Goal: Information Seeking & Learning: Learn about a topic

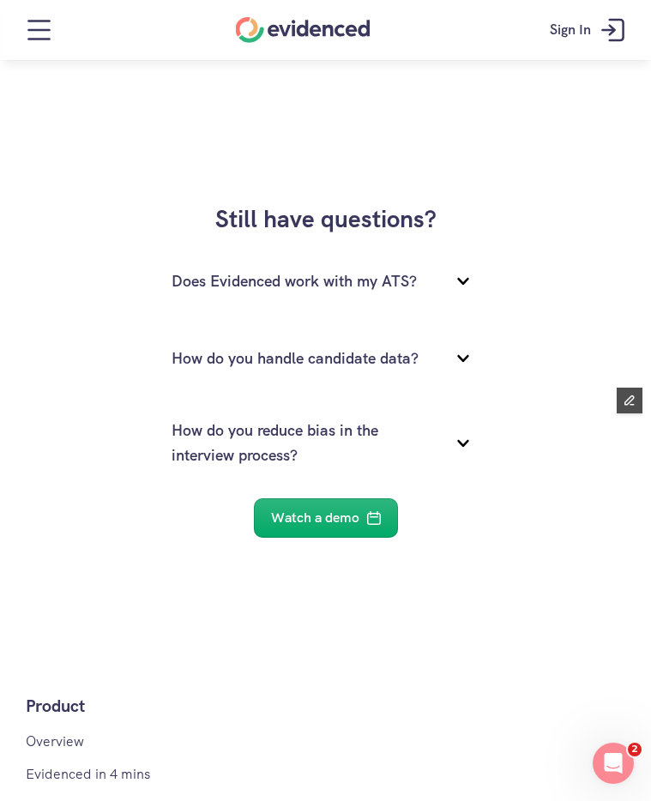
scroll to position [2141, 0]
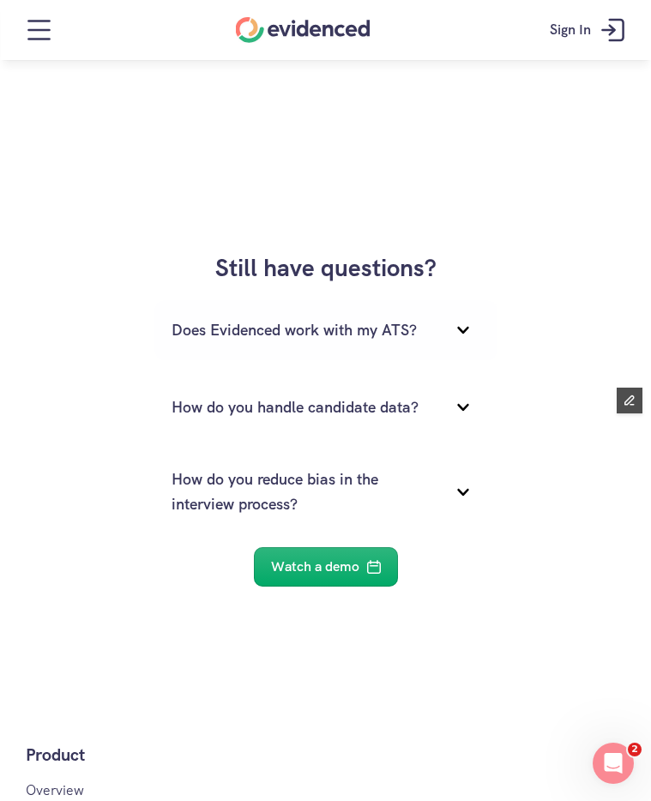
click at [455, 330] on icon at bounding box center [463, 330] width 34 height 34
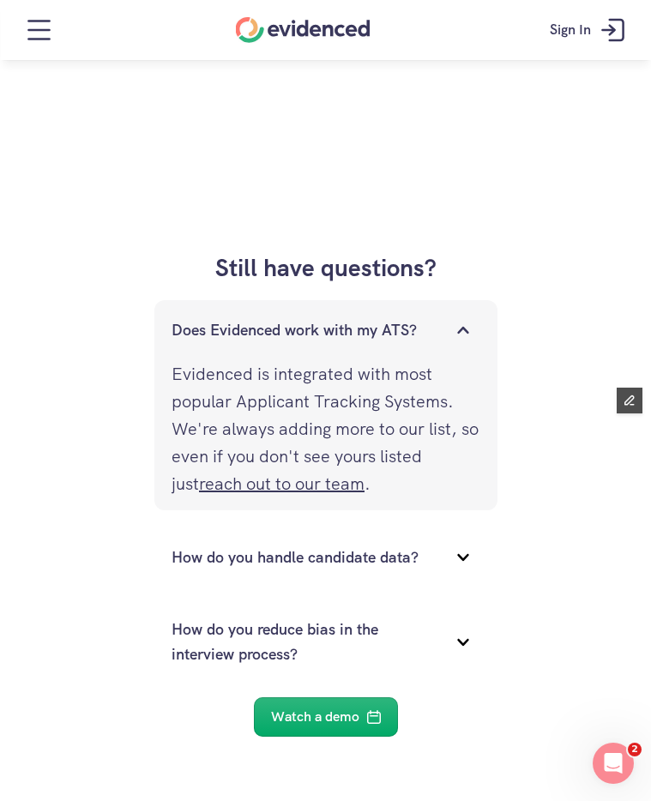
click at [455, 330] on icon at bounding box center [463, 330] width 34 height 34
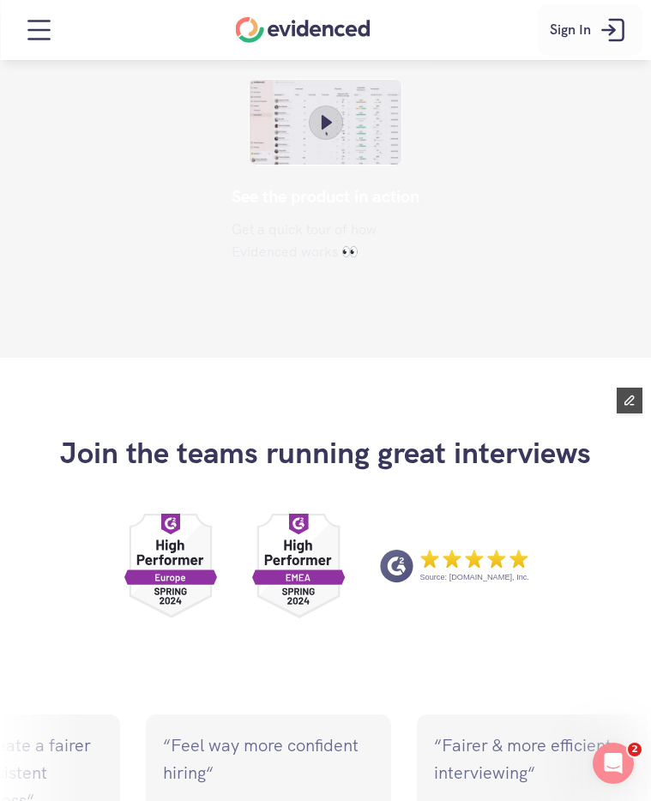
scroll to position [741, 0]
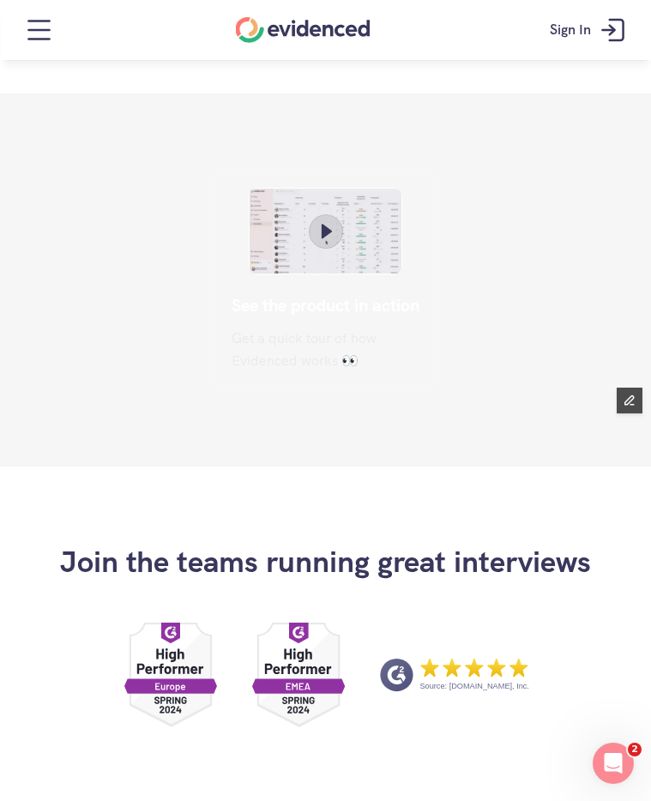
click at [305, 22] on div "Home" at bounding box center [303, 30] width 135 height 26
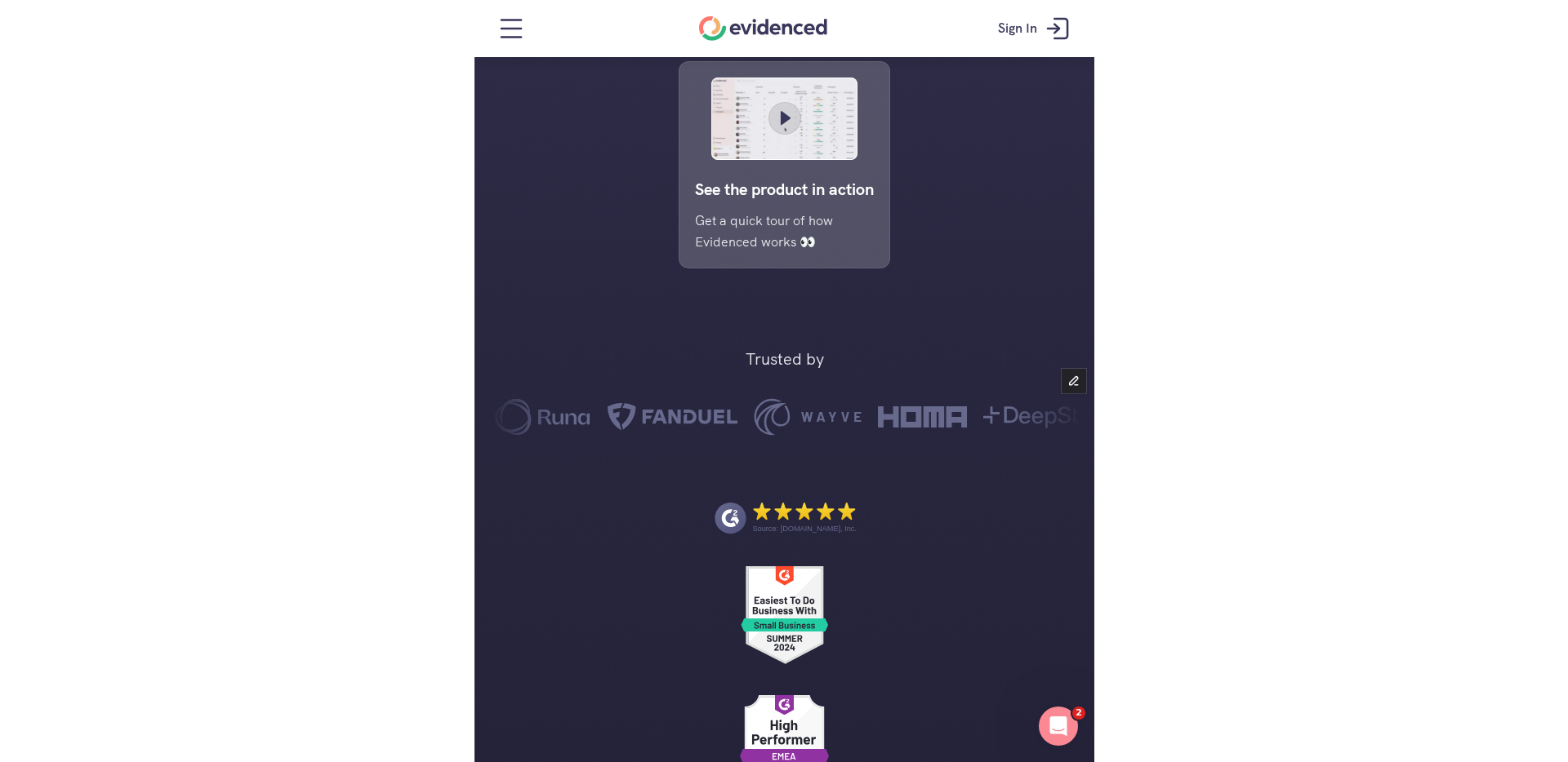
scroll to position [647, 0]
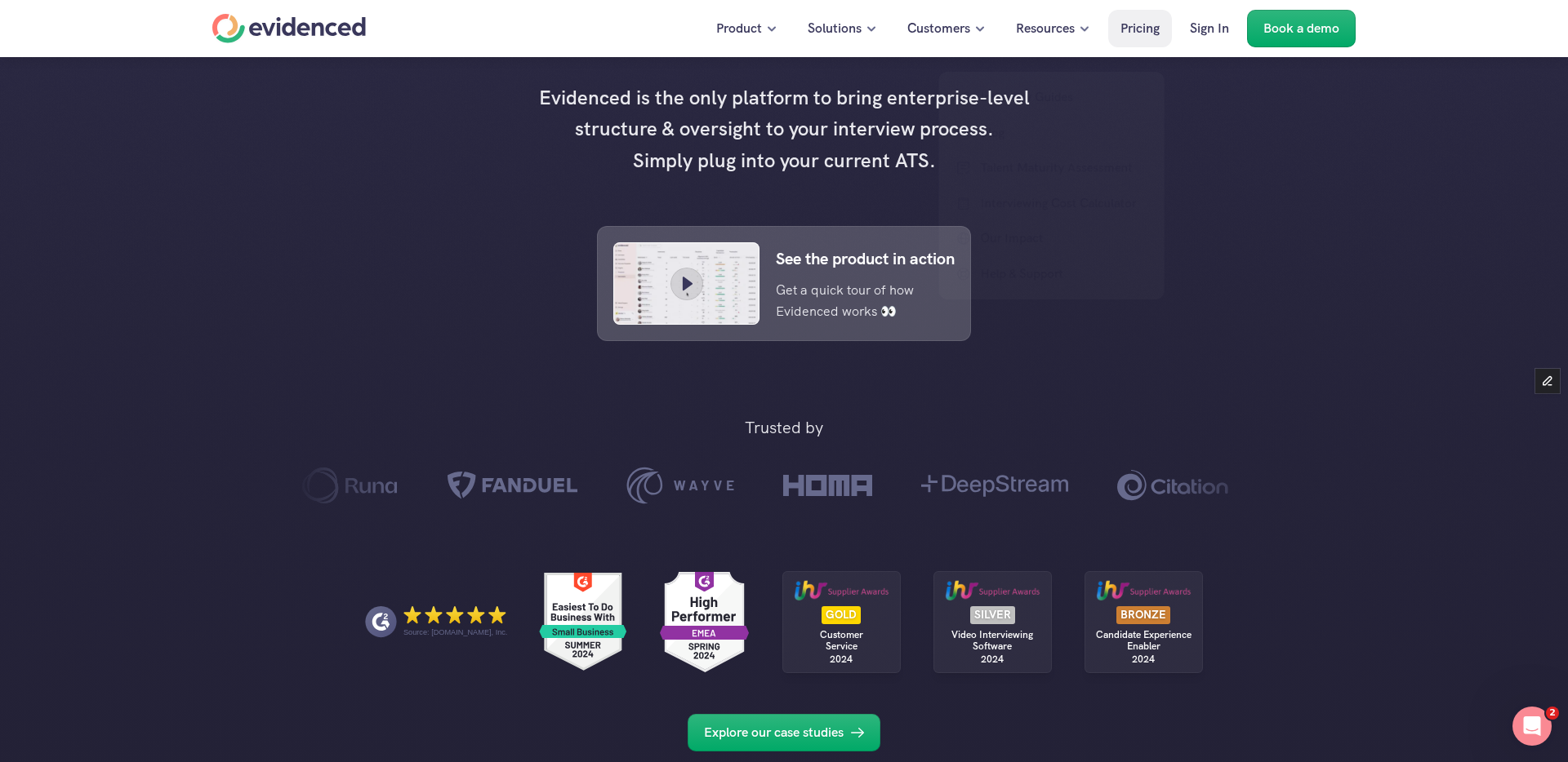
click at [1121, 41] on link "Pricing" at bounding box center [1139, 28] width 64 height 37
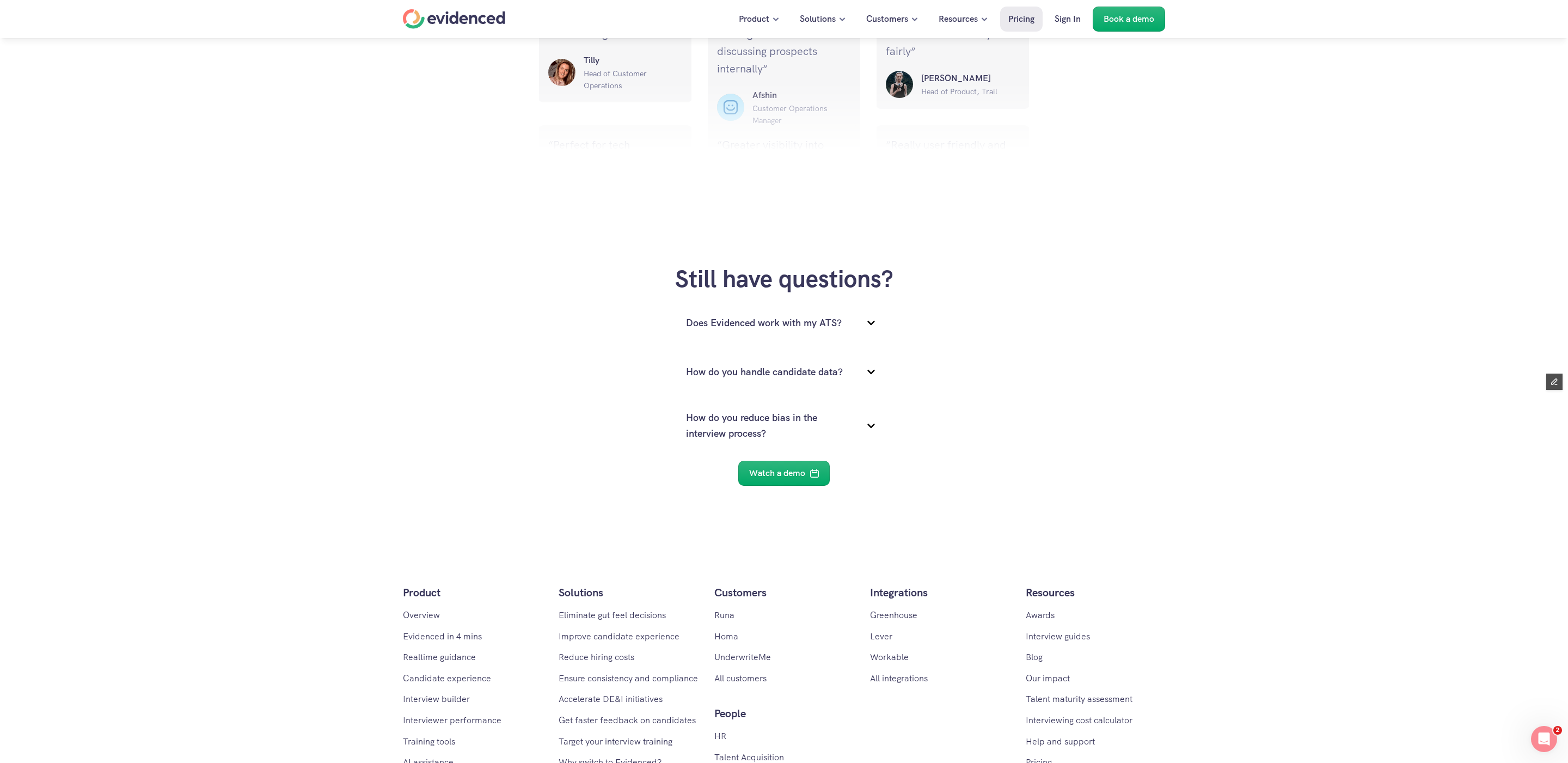
scroll to position [1426, 0]
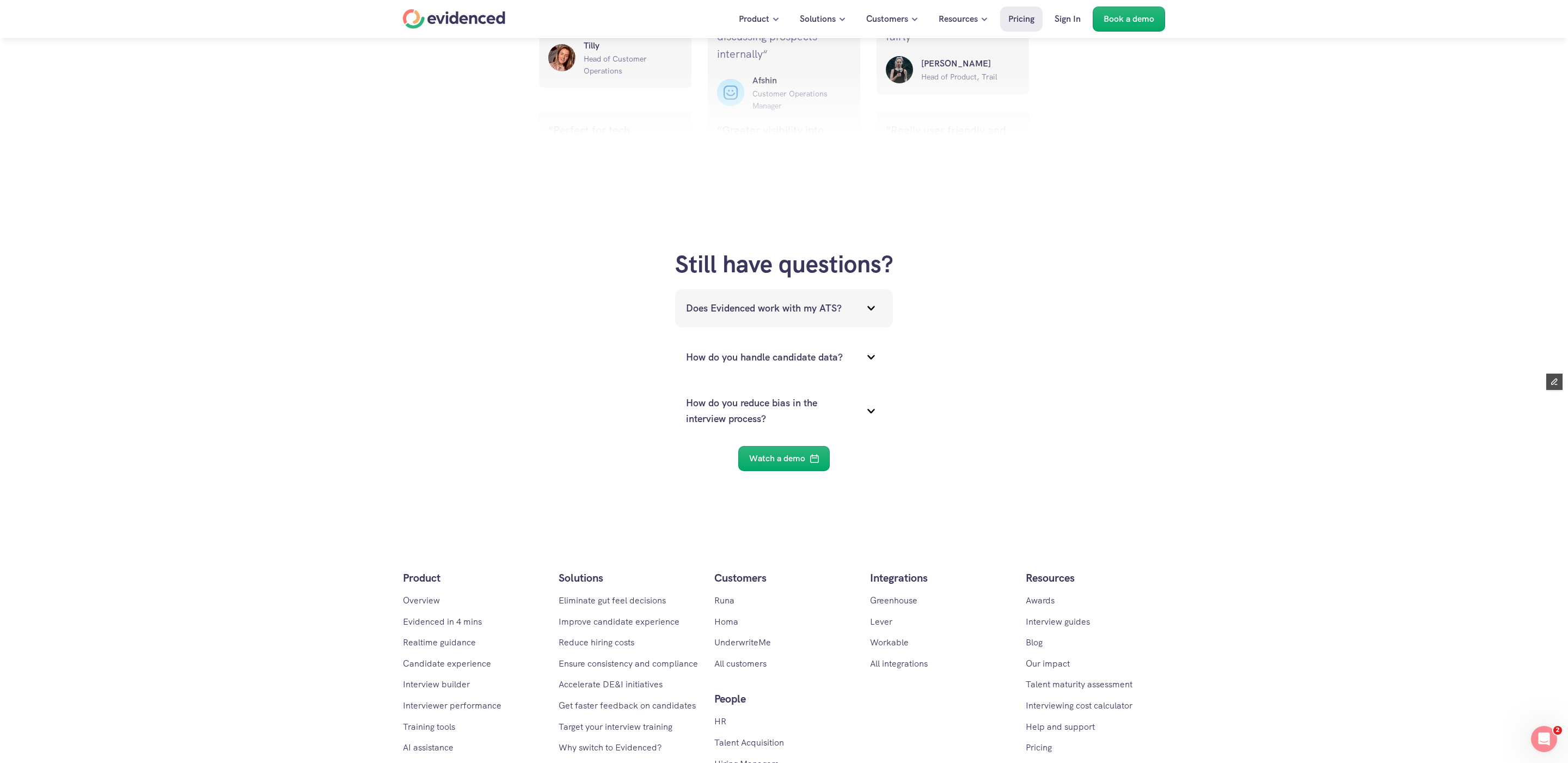
click at [767, 303] on p "Does Evidenced work with my ATS?" at bounding box center [770, 309] width 169 height 16
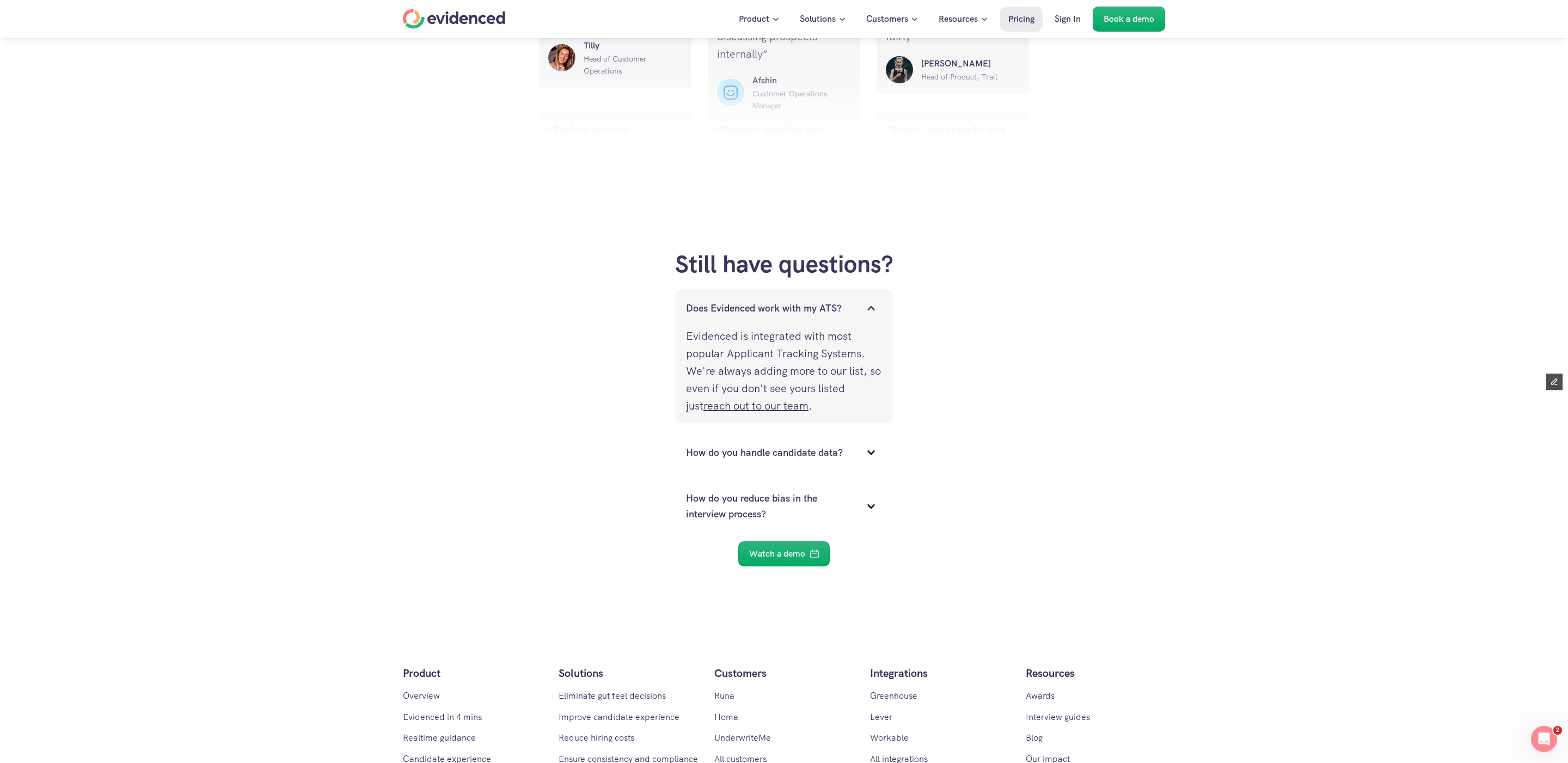
click at [690, 334] on p "Evidenced is integrated with most popular Applicant Tracking Systems. We're alw…" at bounding box center [784, 371] width 196 height 87
drag, startPoint x: 685, startPoint y: 333, endPoint x: 777, endPoint y: 394, distance: 110.4
click at [777, 394] on div "Evidenced is integrated with most popular Applicant Tracking Systems. We're alw…" at bounding box center [784, 375] width 218 height 95
drag, startPoint x: 821, startPoint y: 413, endPoint x: 731, endPoint y: 359, distance: 105.0
click at [731, 359] on p "Evidenced is integrated with most popular Applicant Tracking Systems. We're alw…" at bounding box center [784, 371] width 196 height 87
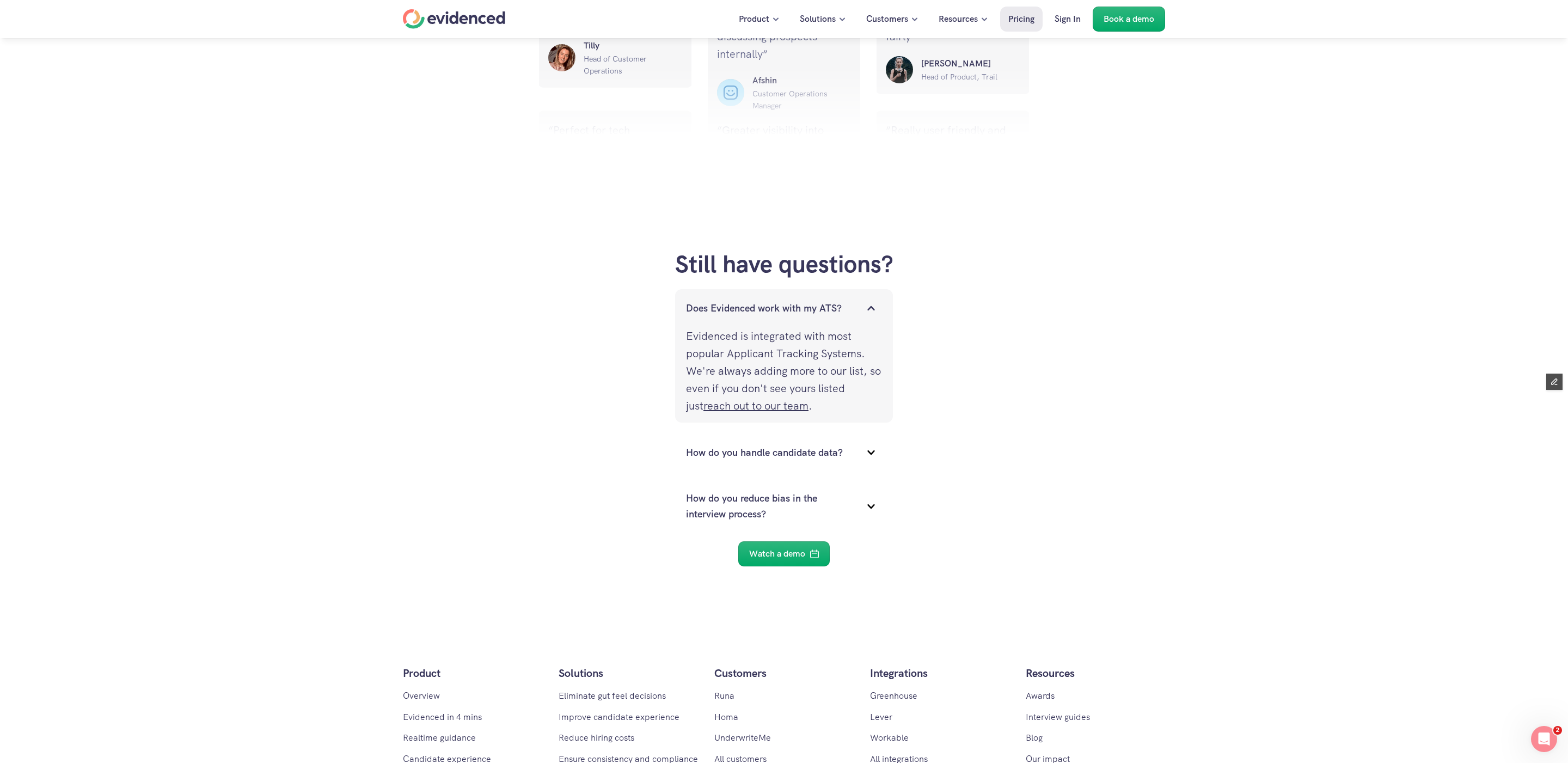
click at [731, 359] on p "Evidenced is integrated with most popular Applicant Tracking Systems. We're alw…" at bounding box center [784, 371] width 196 height 87
click at [717, 335] on p "Evidenced is integrated with most popular Applicant Tracking Systems. We're alw…" at bounding box center [784, 371] width 196 height 87
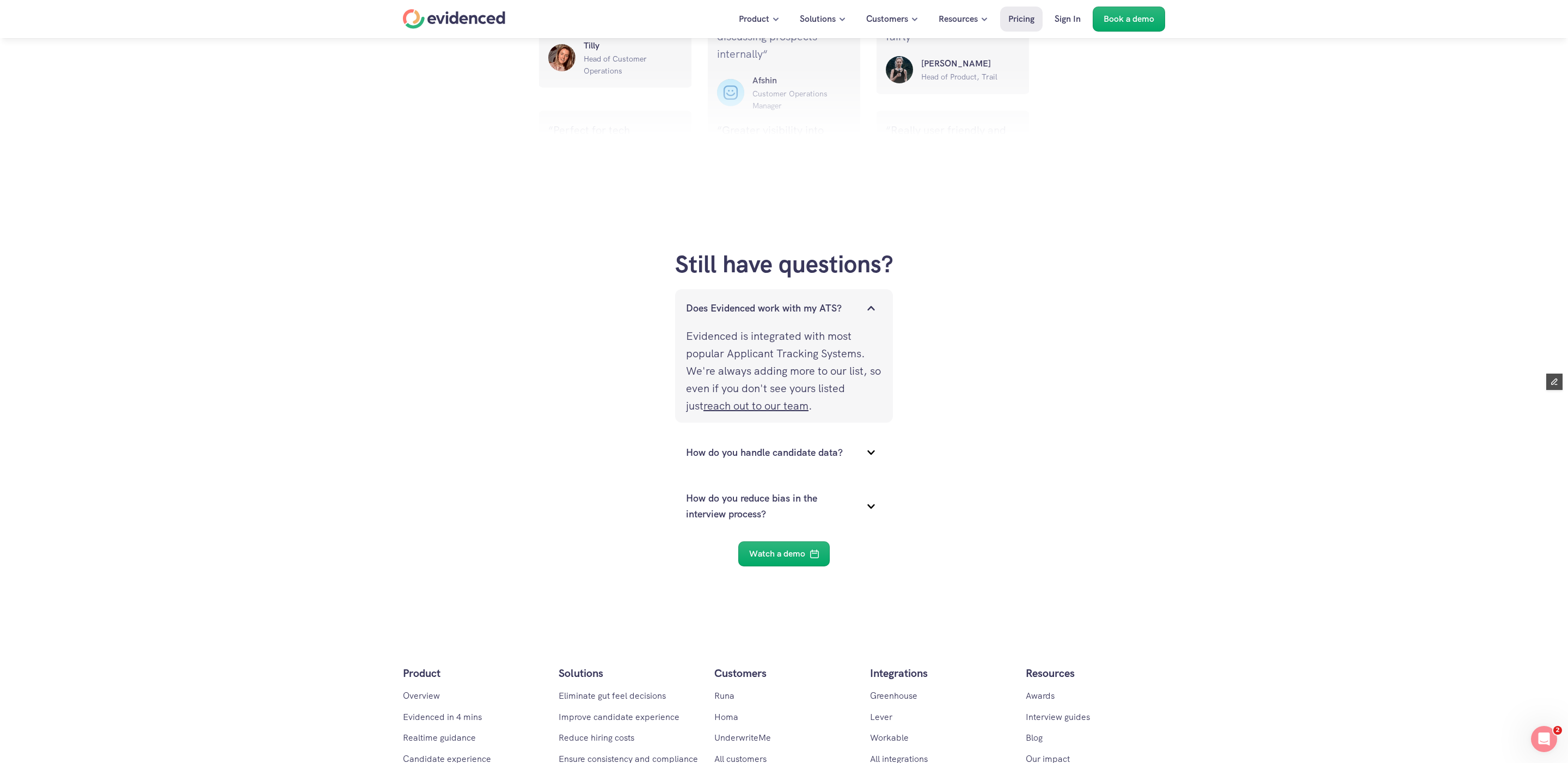
click at [717, 335] on p "Evidenced is integrated with most popular Applicant Tracking Systems. We're alw…" at bounding box center [784, 371] width 196 height 87
click at [709, 408] on link "reach out to our team" at bounding box center [756, 406] width 105 height 14
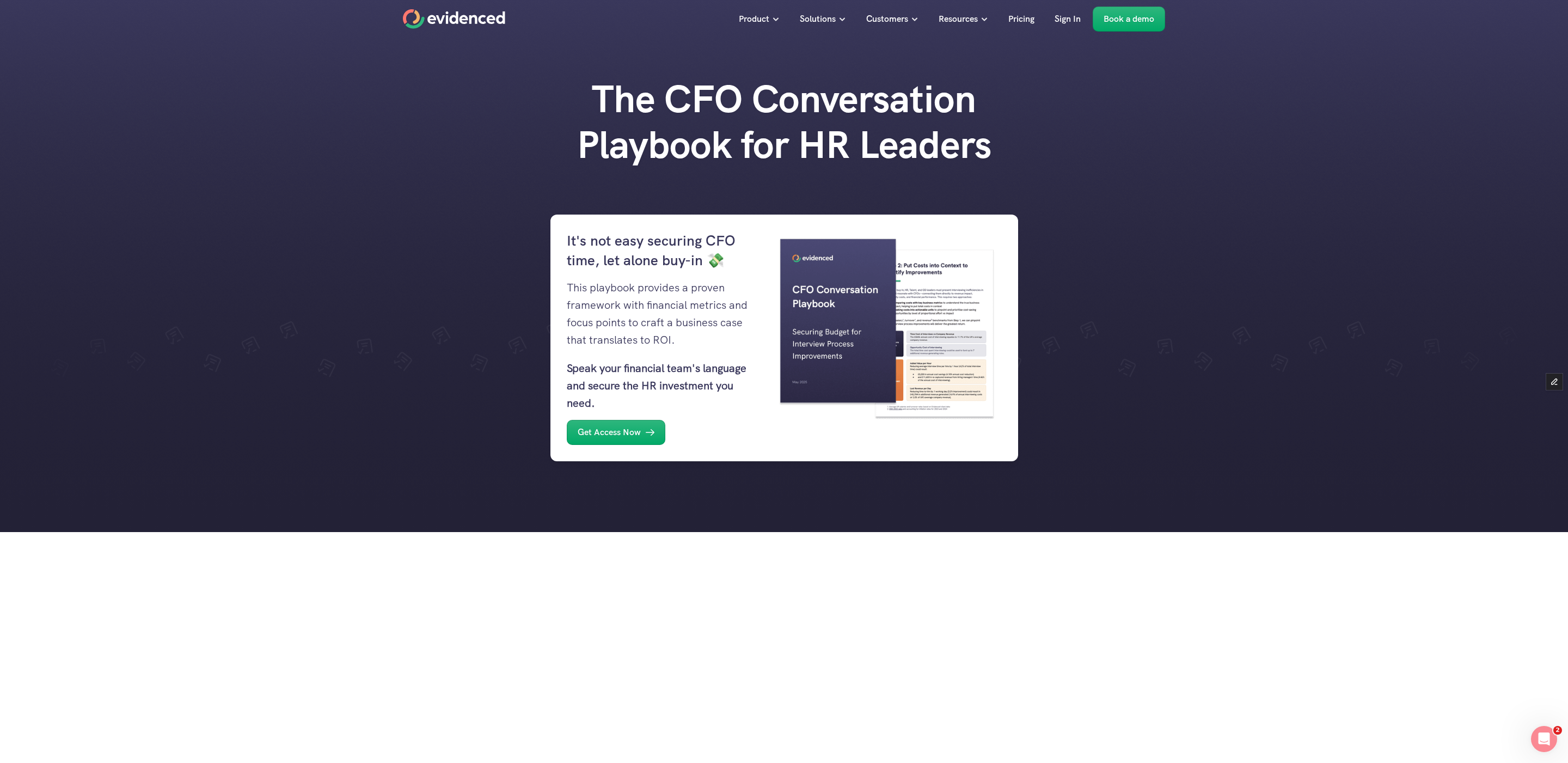
click at [441, 23] on use "Home" at bounding box center [454, 19] width 102 height 20
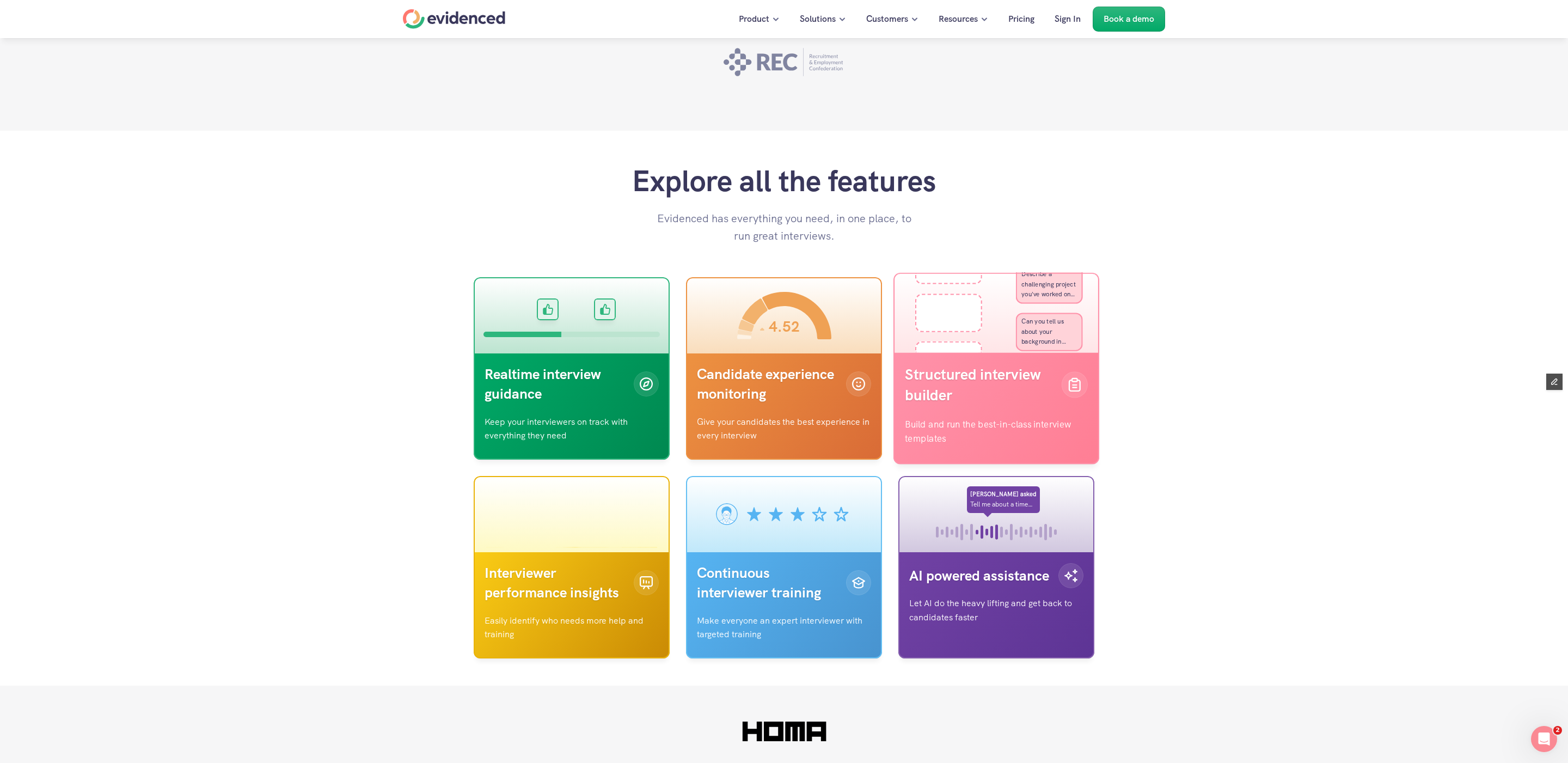
scroll to position [3211, 0]
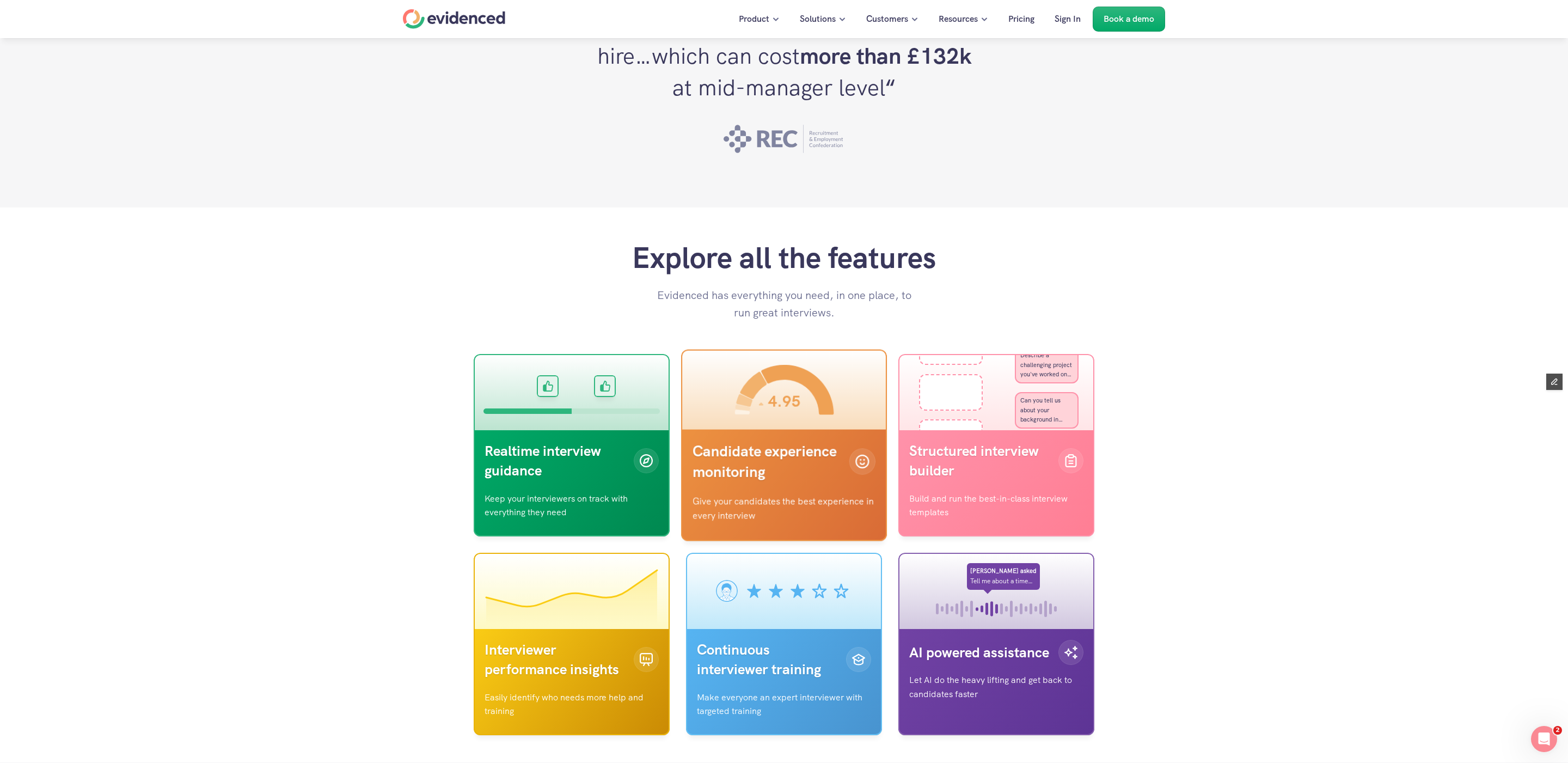
scroll to position [3074, 0]
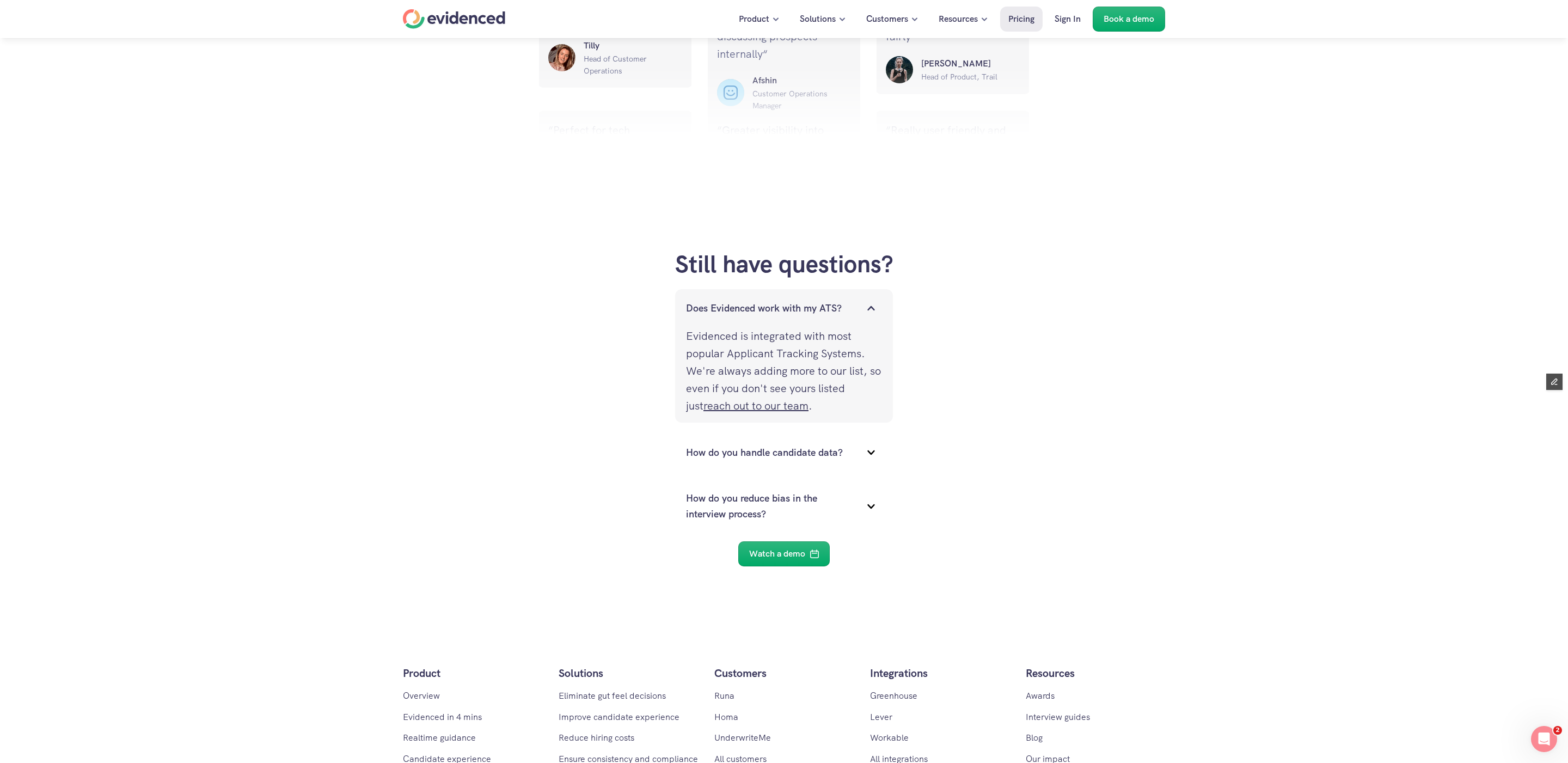
scroll to position [1426, 0]
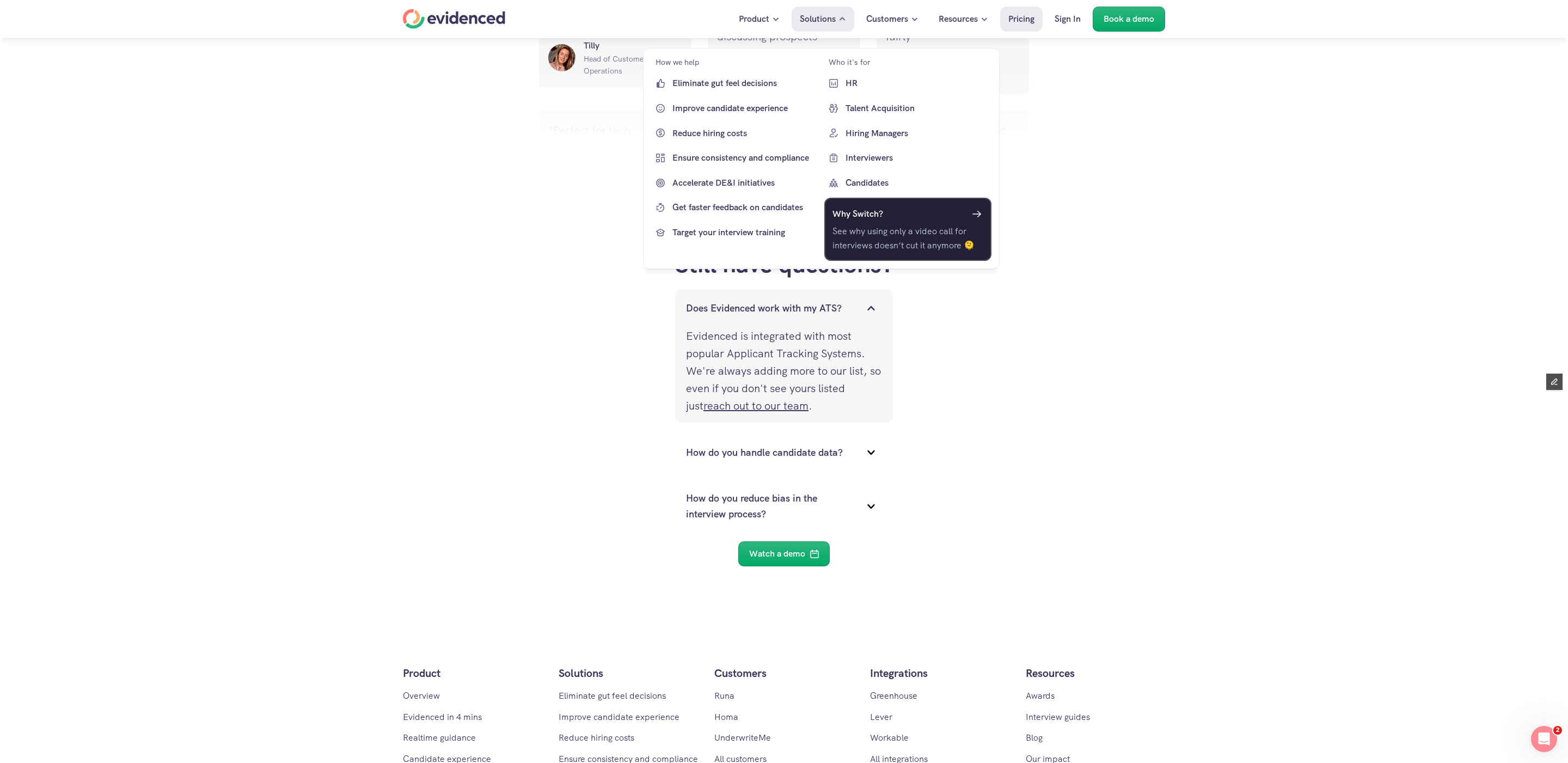
click at [853, 232] on p "See why using only a video call for interviews doesn’t cut it anymore 🫠" at bounding box center [907, 239] width 152 height 28
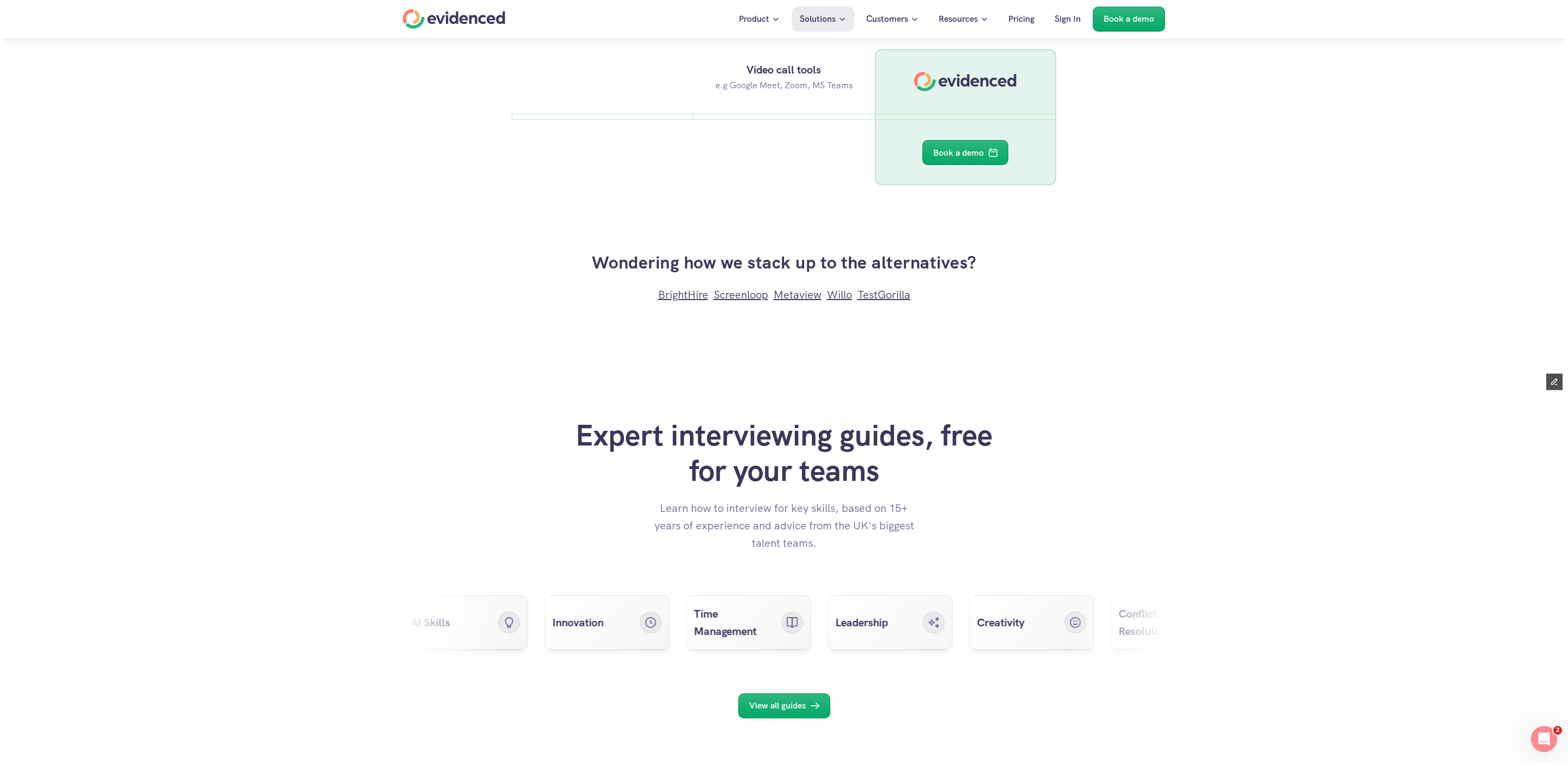
scroll to position [3288, 0]
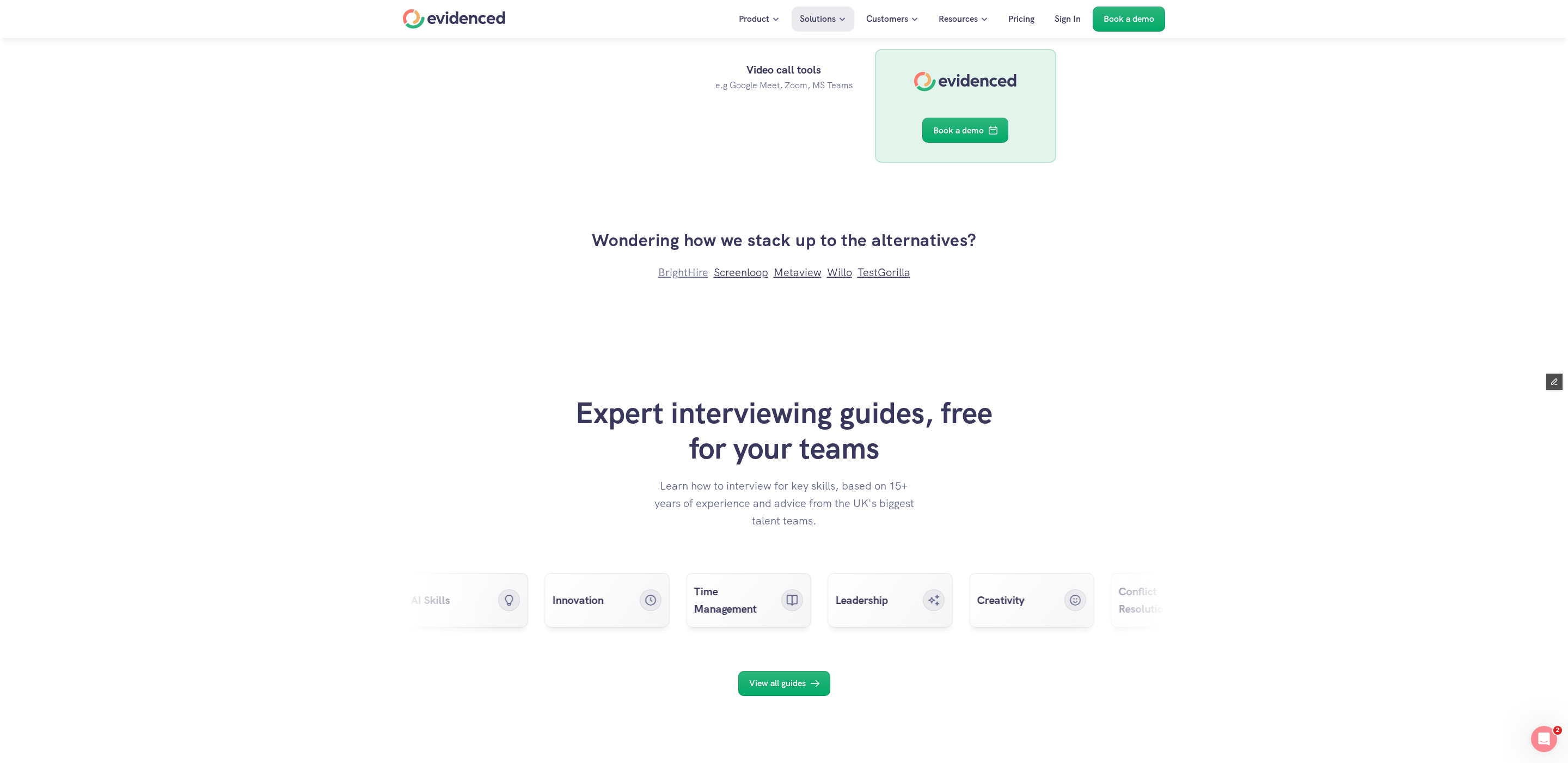
click at [680, 275] on link "BrightHire" at bounding box center [683, 272] width 50 height 14
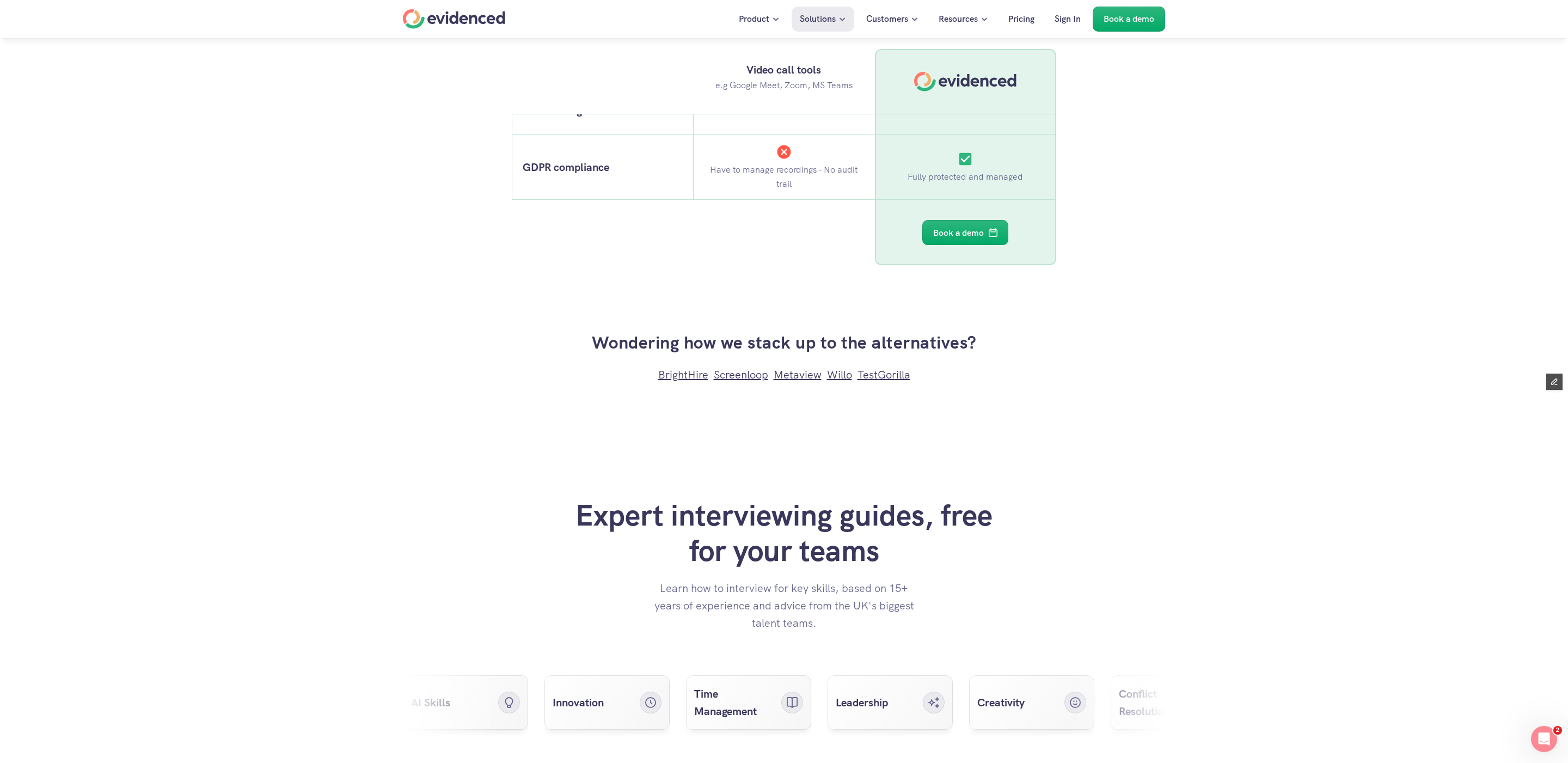
scroll to position [3218, 0]
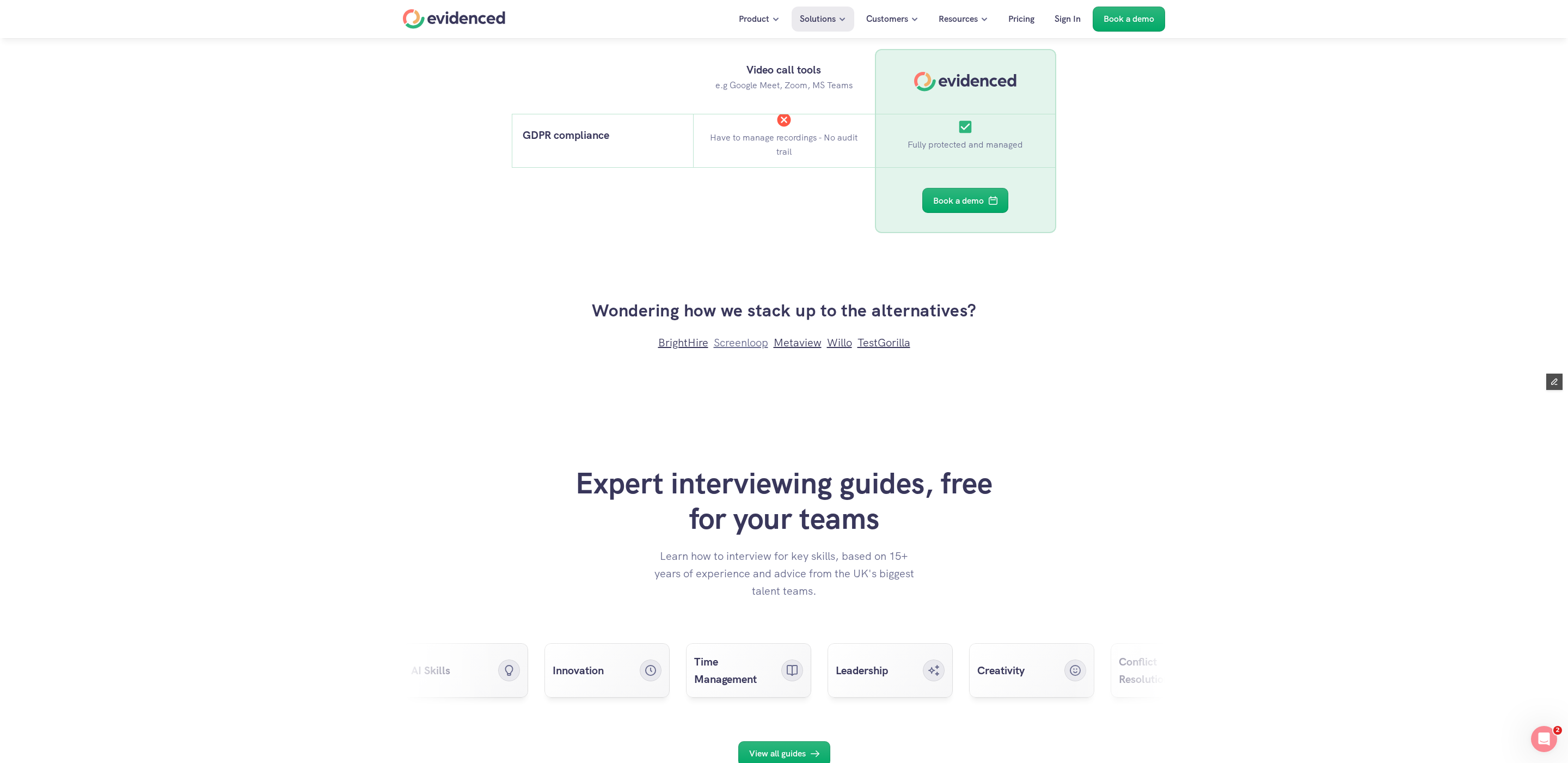
click at [742, 342] on link "Screenloop" at bounding box center [741, 343] width 55 height 14
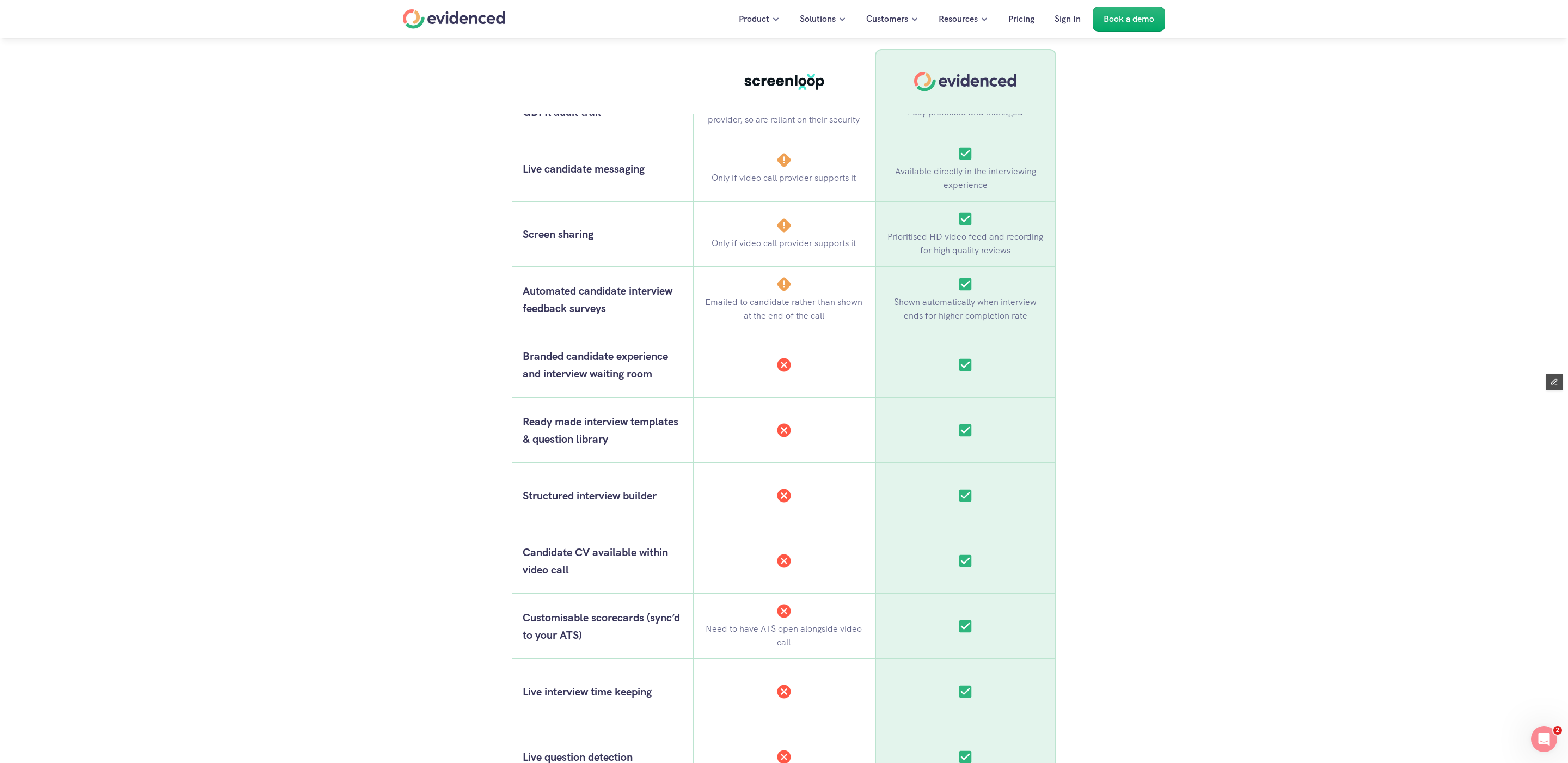
scroll to position [839, 0]
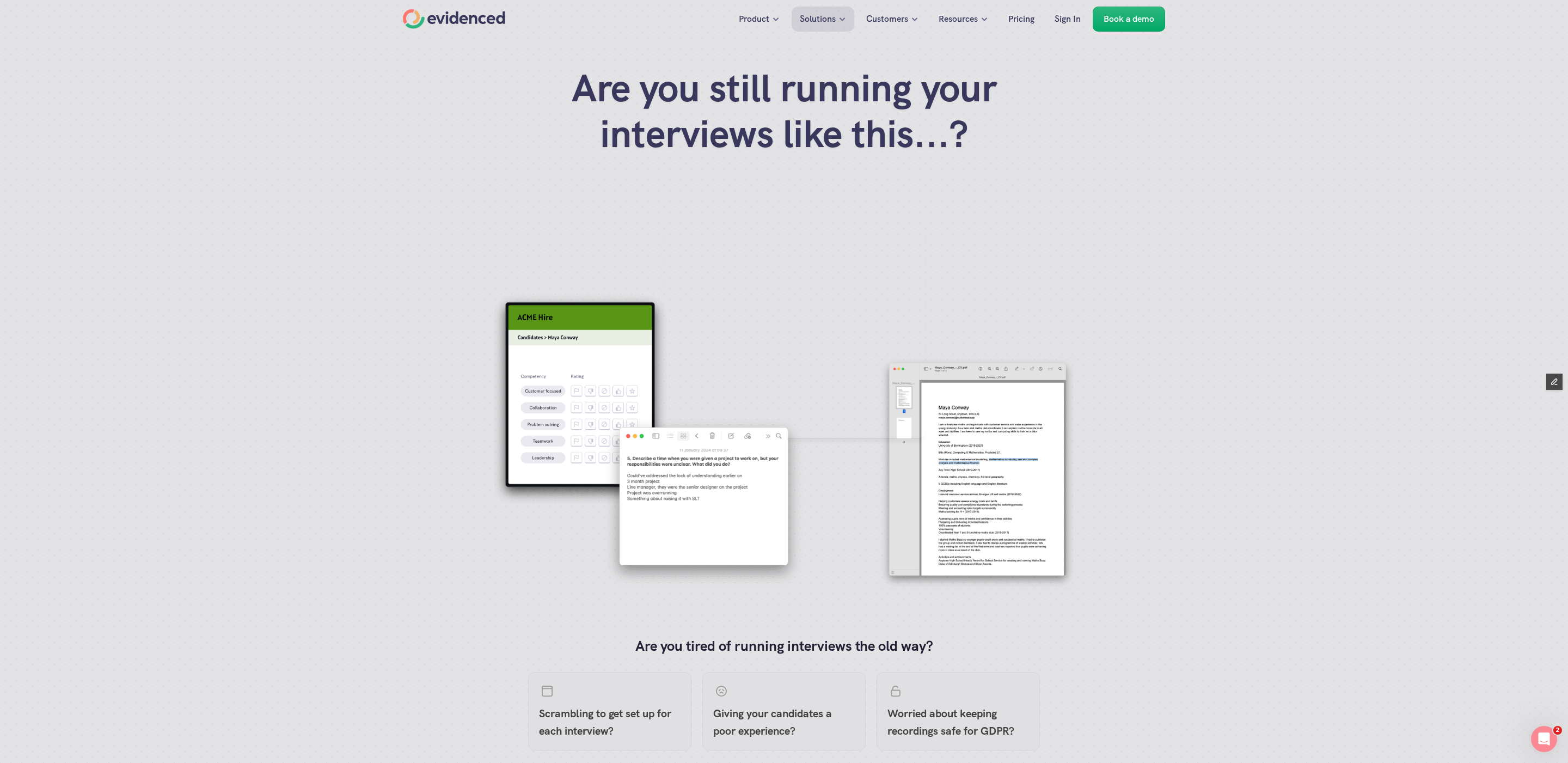
click at [426, 22] on div "Home" at bounding box center [454, 19] width 102 height 20
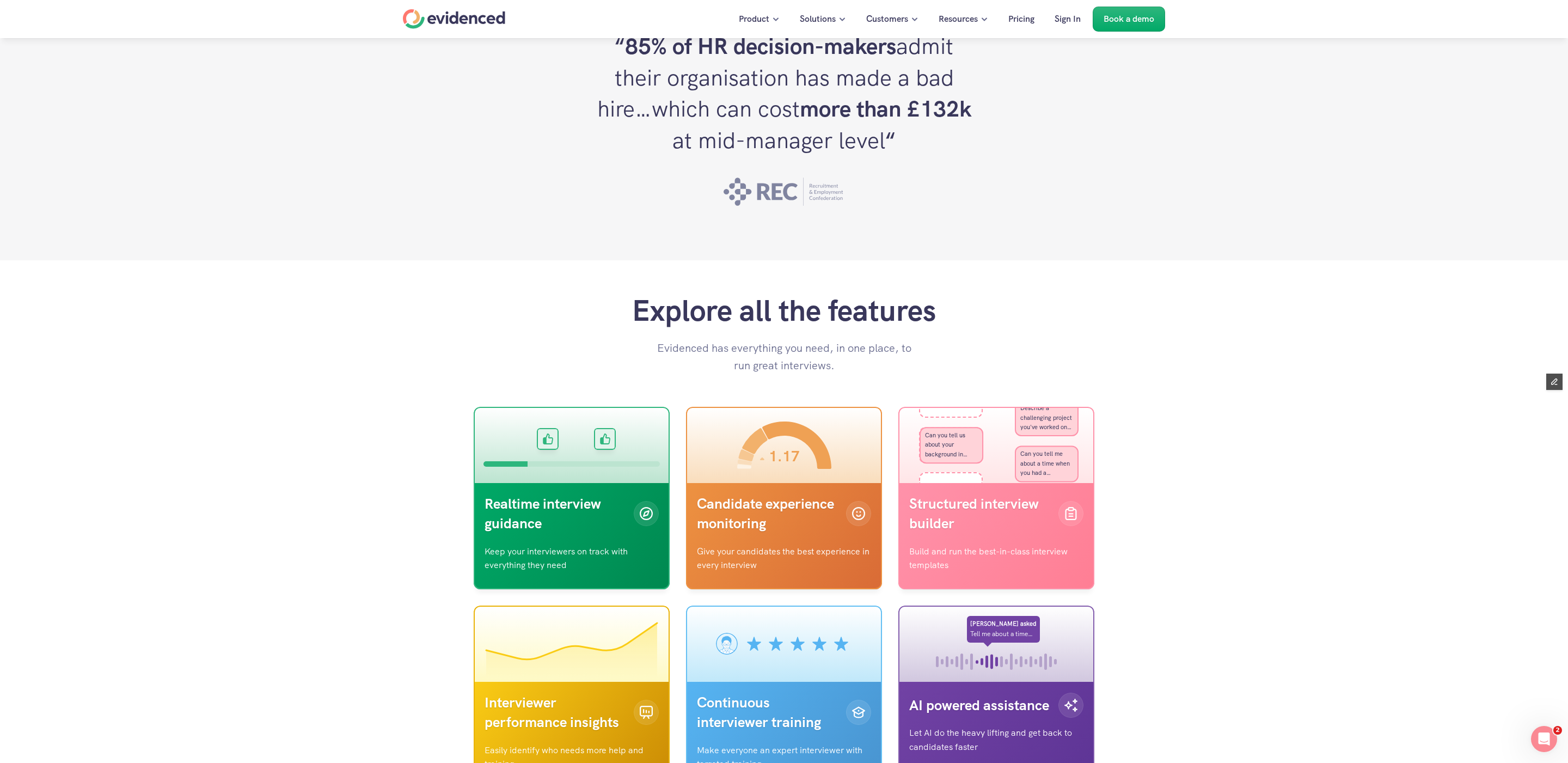
scroll to position [3082, 0]
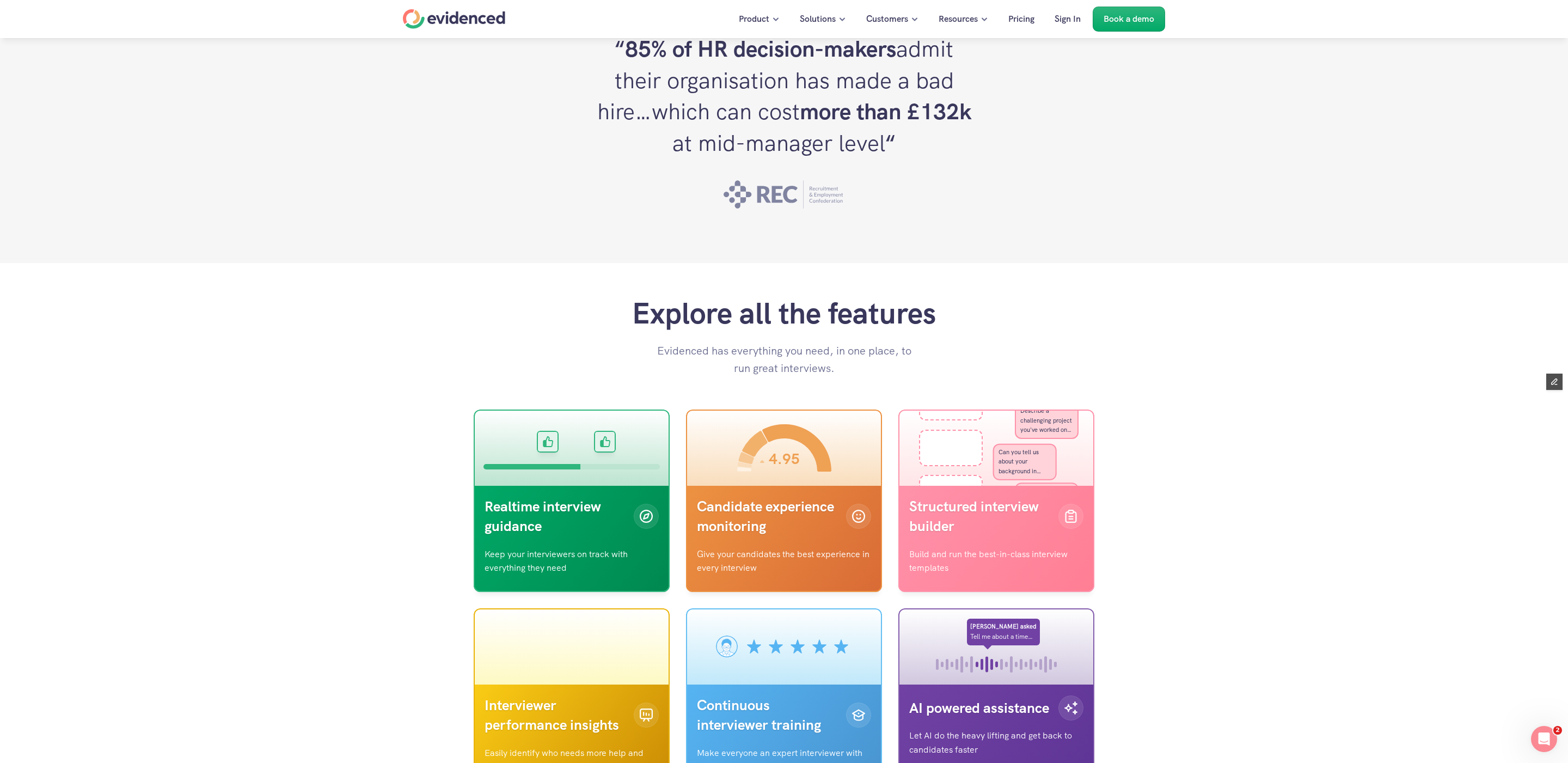
click at [428, 30] on nav "Product Solutions Customers Resources Pricing Sign In Book a demo" at bounding box center [784, 19] width 1568 height 38
click at [433, 20] on div "Home" at bounding box center [454, 19] width 102 height 20
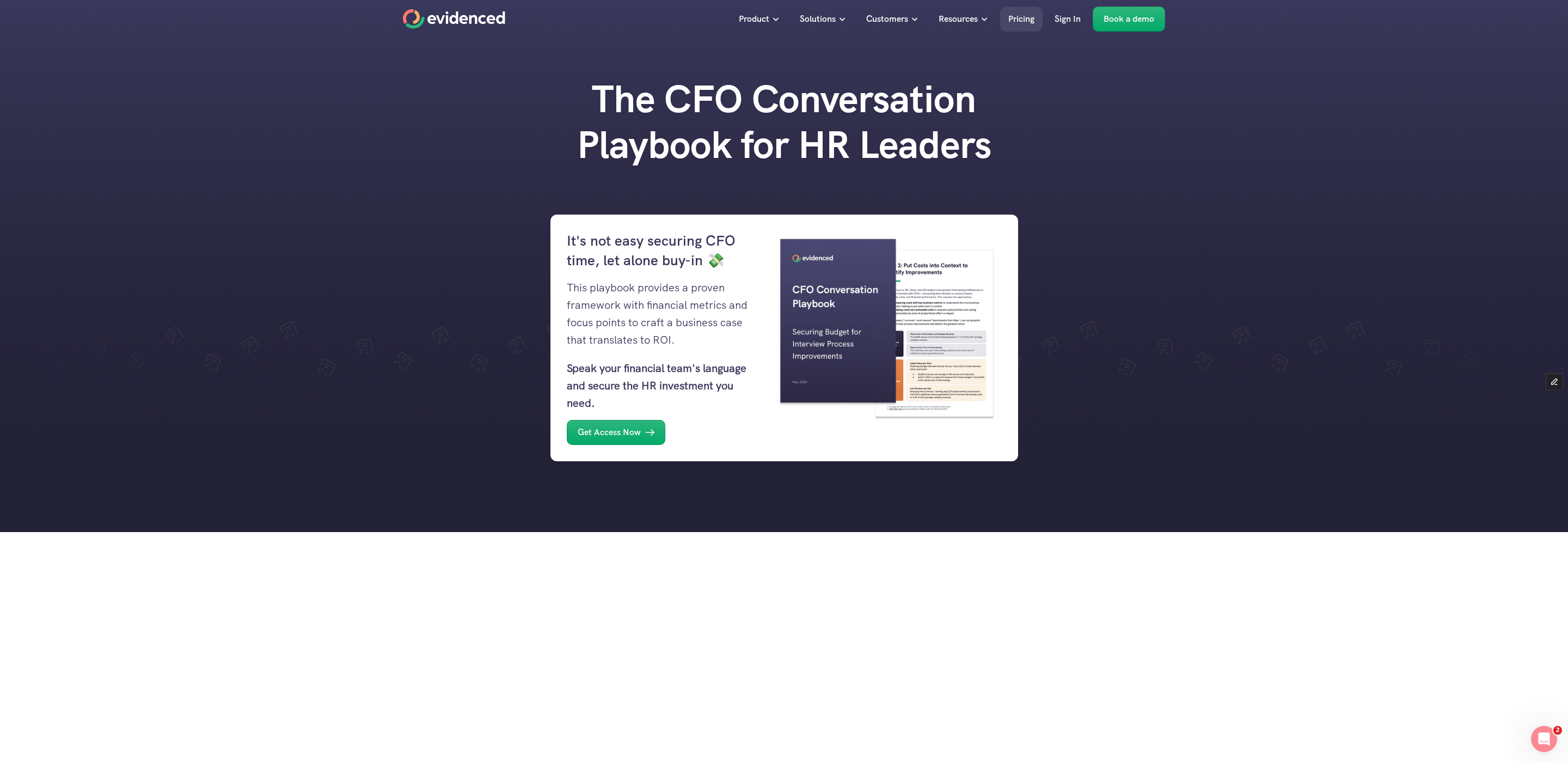
click at [1011, 25] on p "Pricing" at bounding box center [1021, 19] width 26 height 14
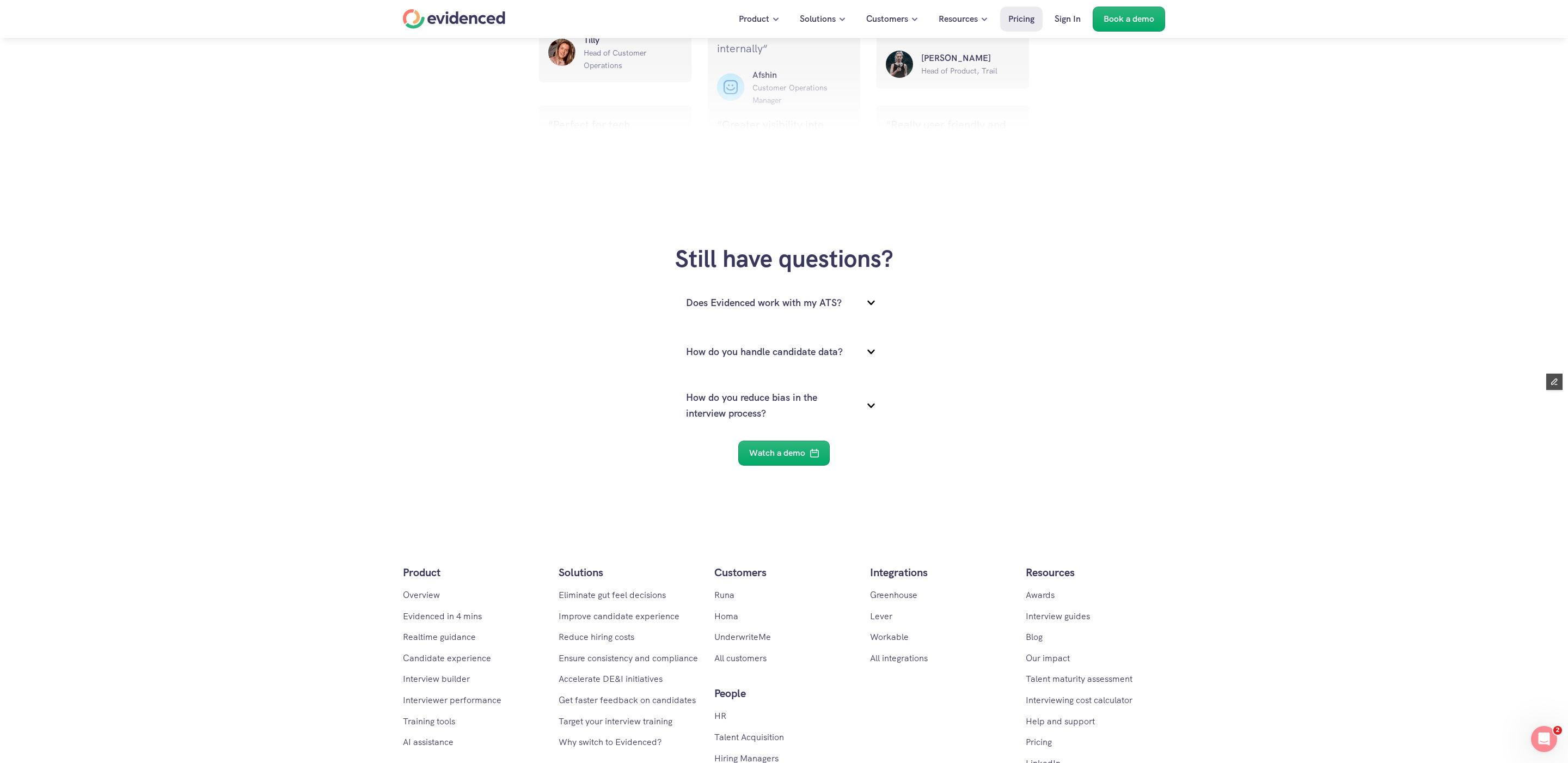
scroll to position [1358, 0]
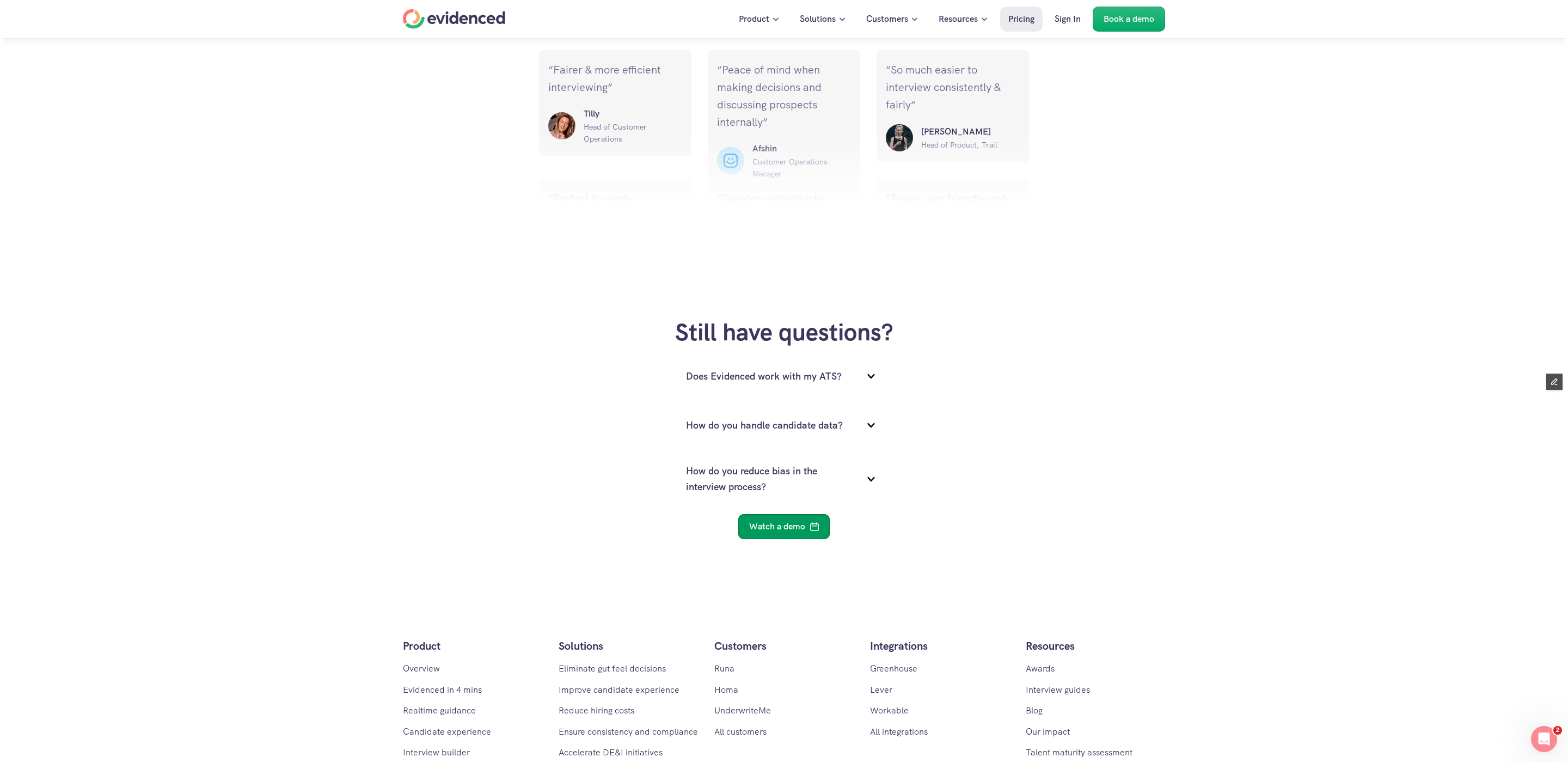
click at [803, 527] on p "Watch a demo" at bounding box center [777, 527] width 56 height 14
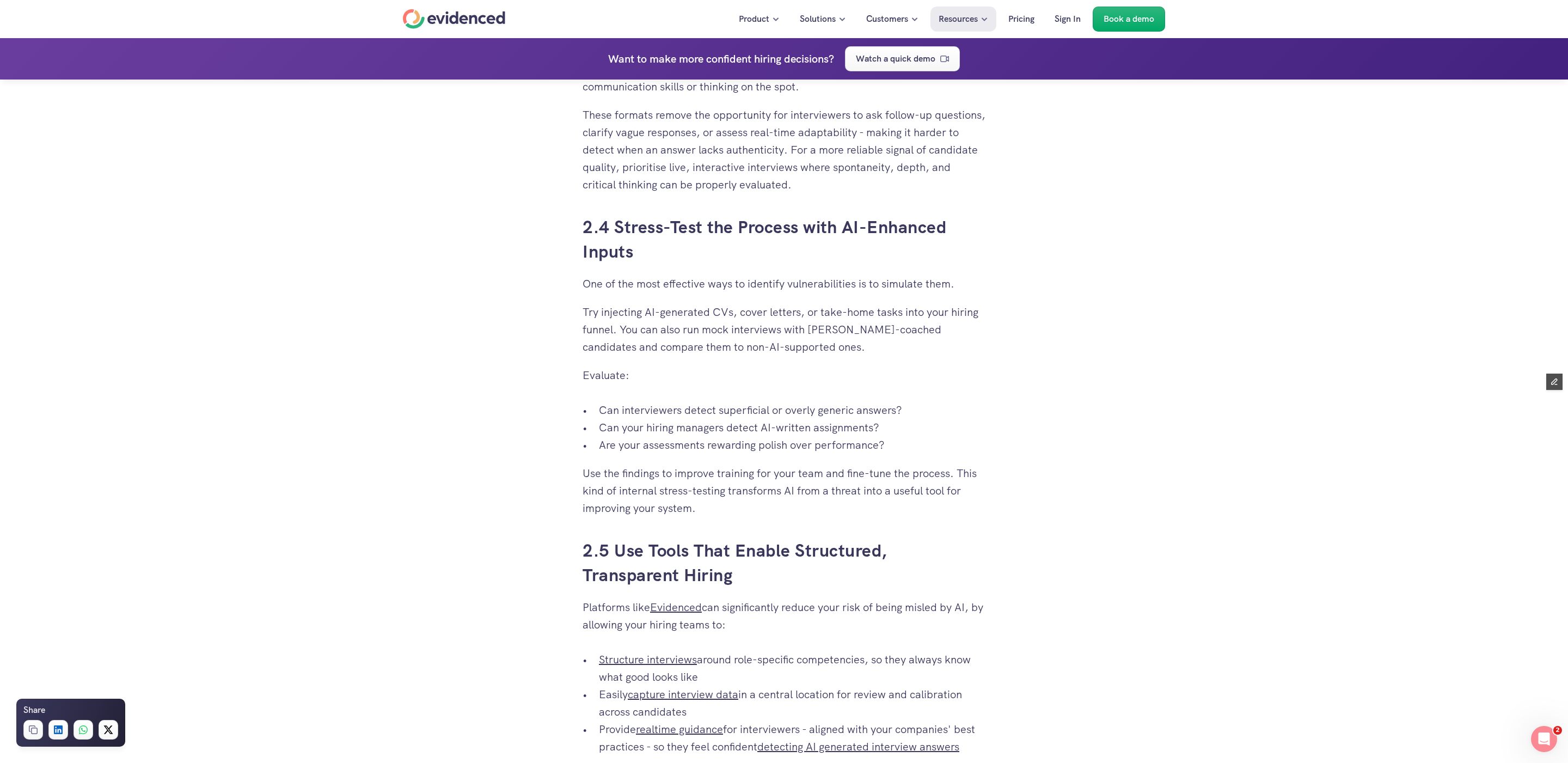
scroll to position [2052, 0]
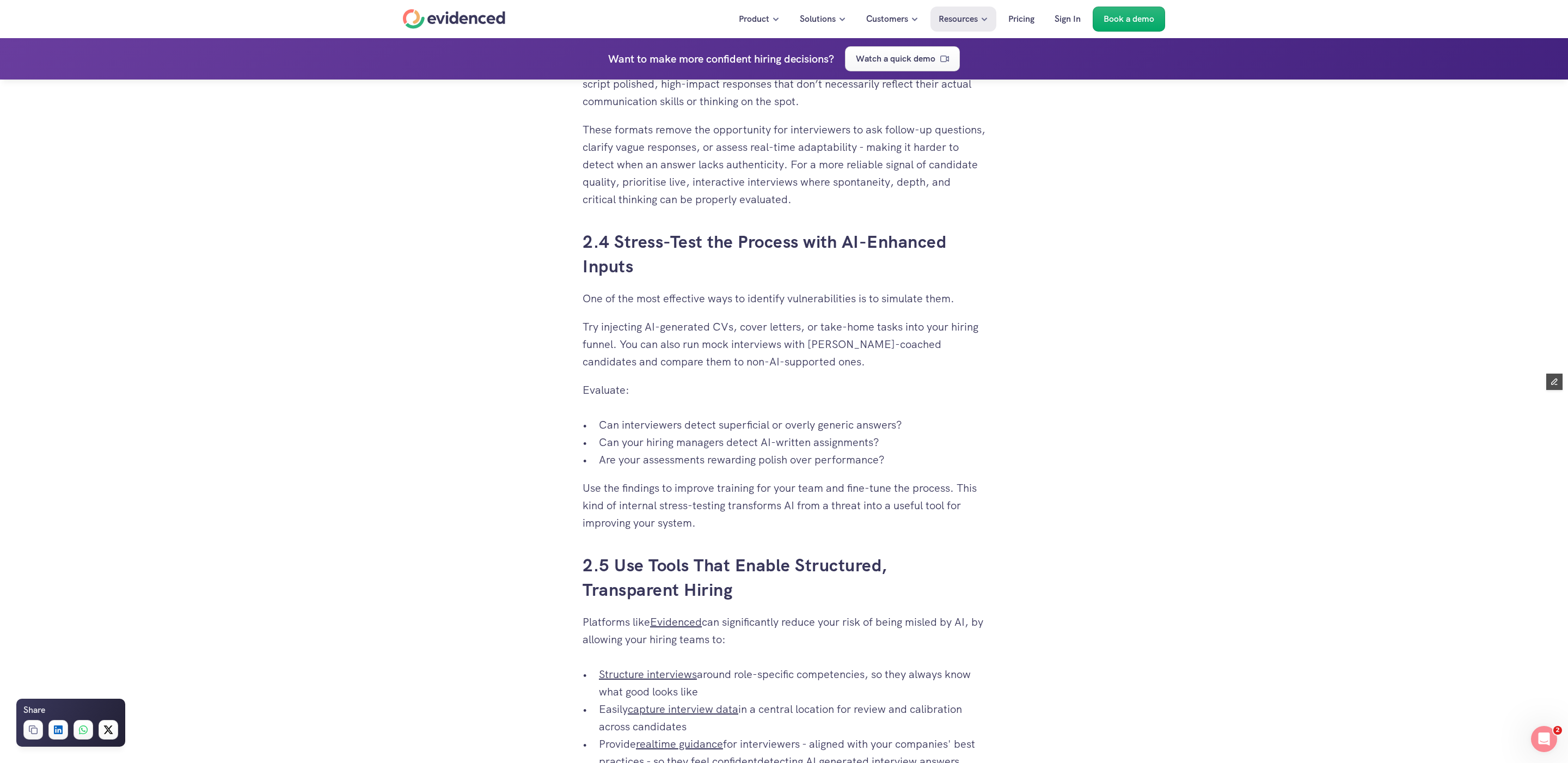
click at [784, 390] on p "Evaluate:" at bounding box center [784, 390] width 403 height 17
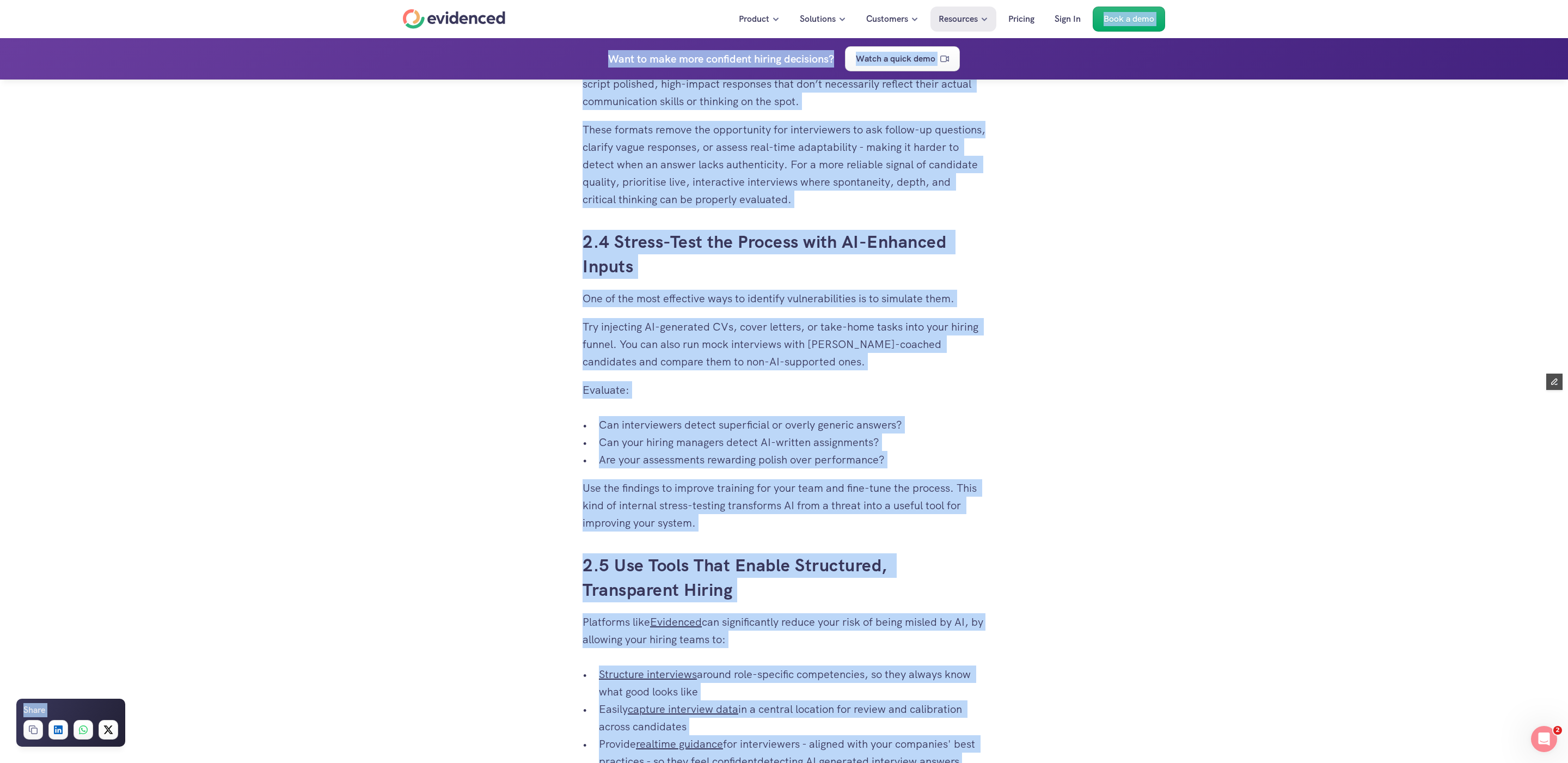
click at [784, 390] on p "Evaluate:" at bounding box center [784, 390] width 403 height 17
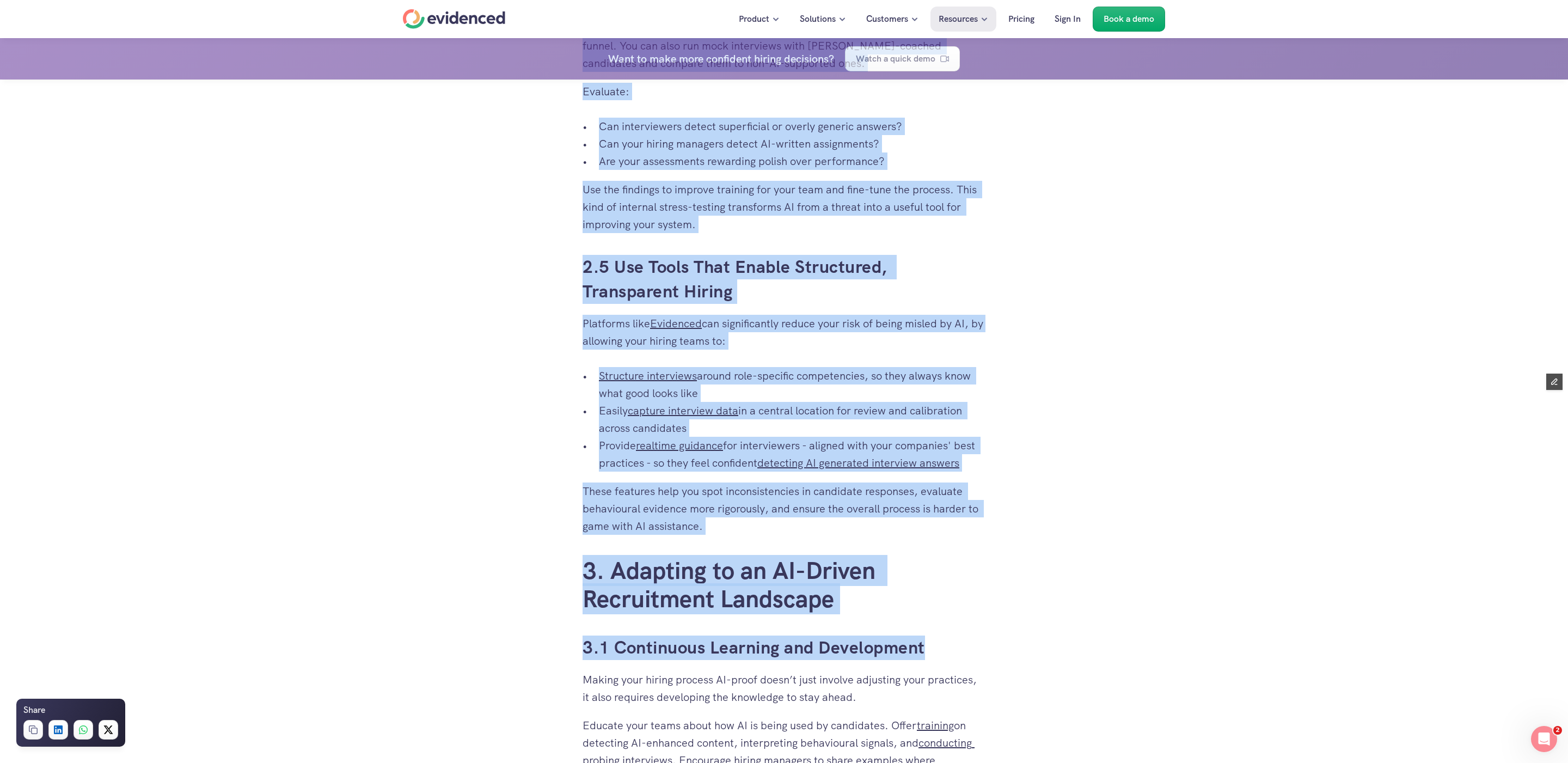
scroll to position [2385, 0]
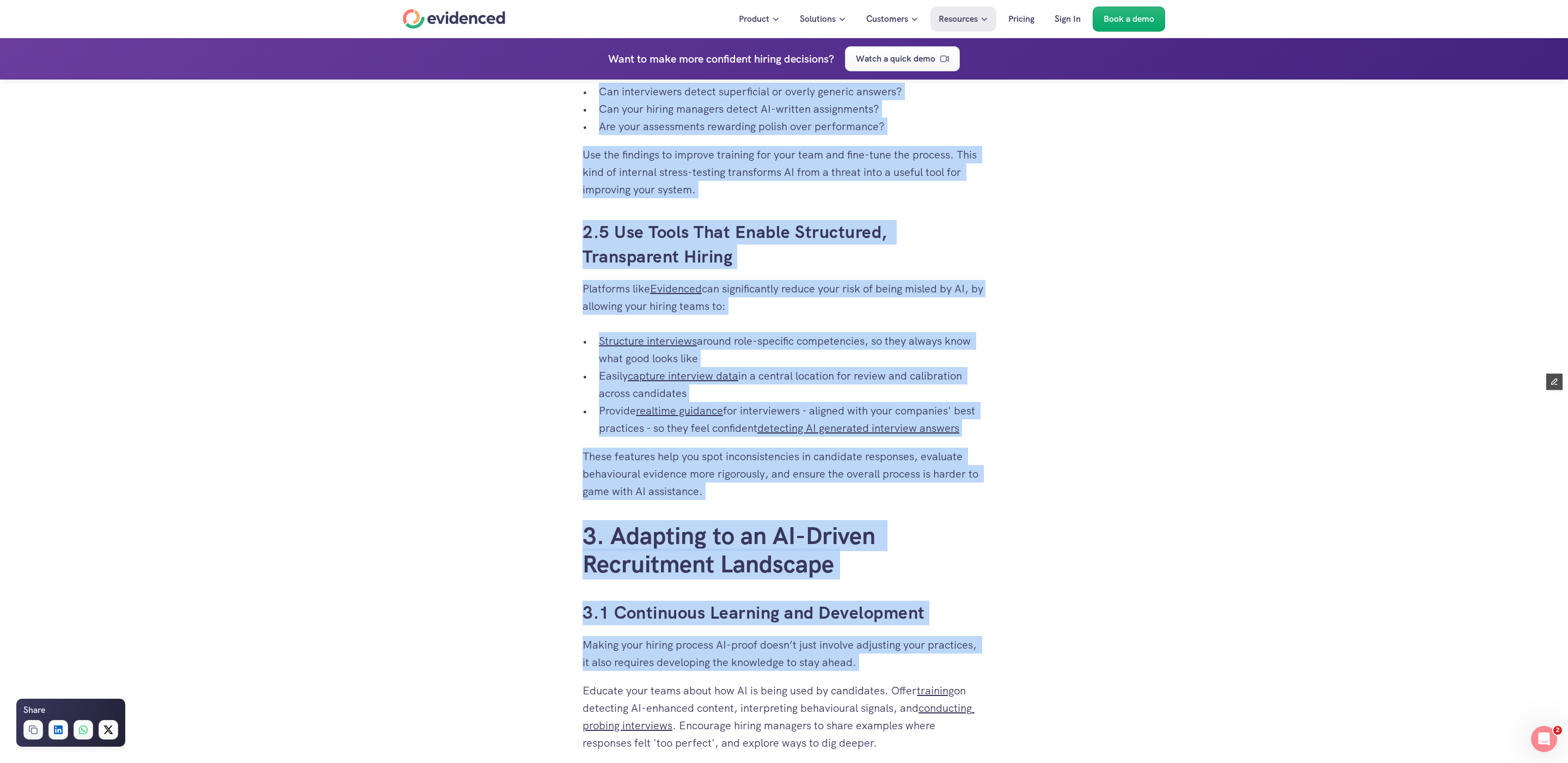
drag, startPoint x: 579, startPoint y: 186, endPoint x: 965, endPoint y: 683, distance: 629.3
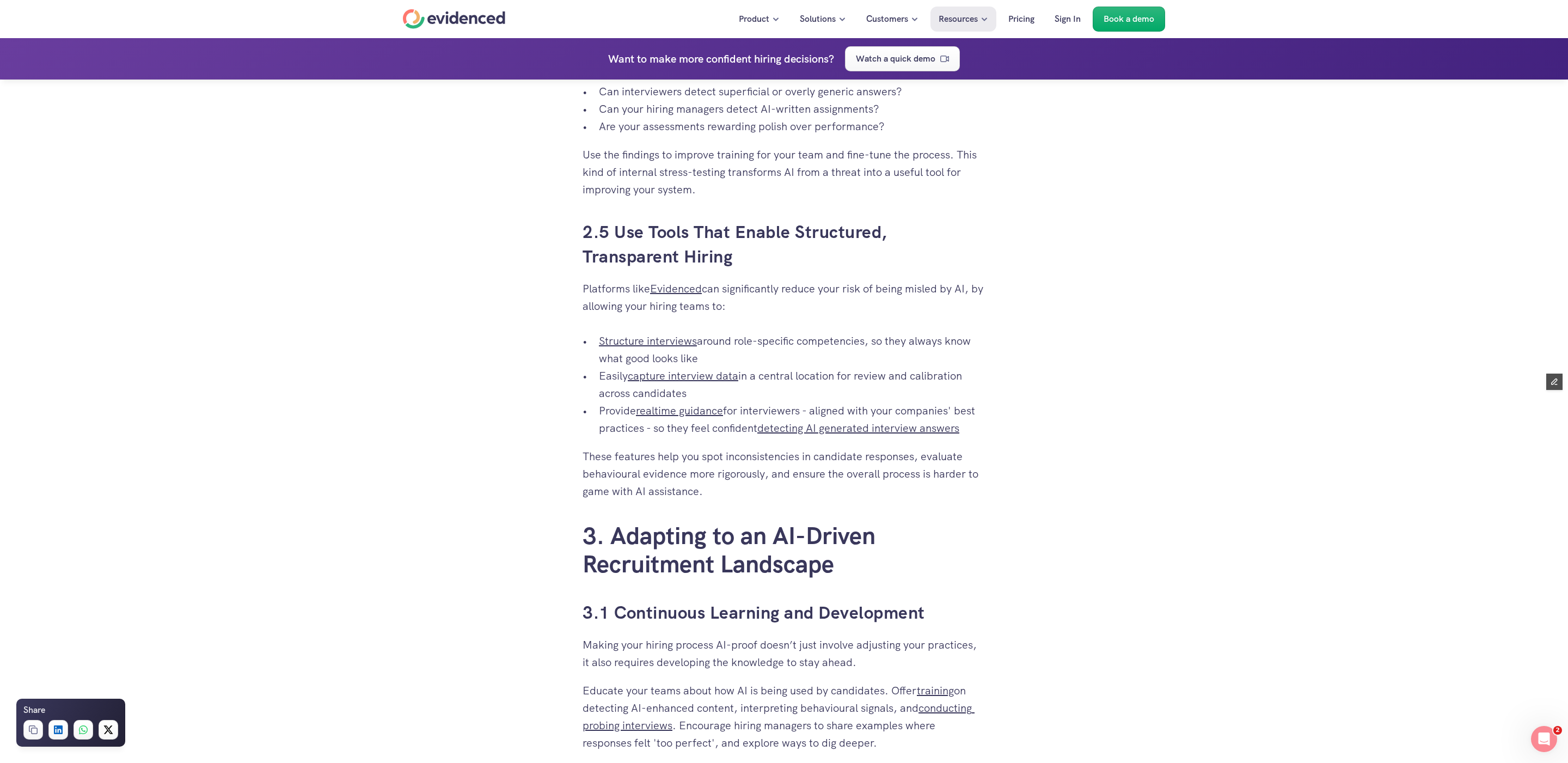
drag, startPoint x: 965, startPoint y: 683, endPoint x: 965, endPoint y: 700, distance: 17.0
click at [965, 700] on p "Educate your teams about how AI is being used by candidates. Offer training on …" at bounding box center [784, 717] width 403 height 70
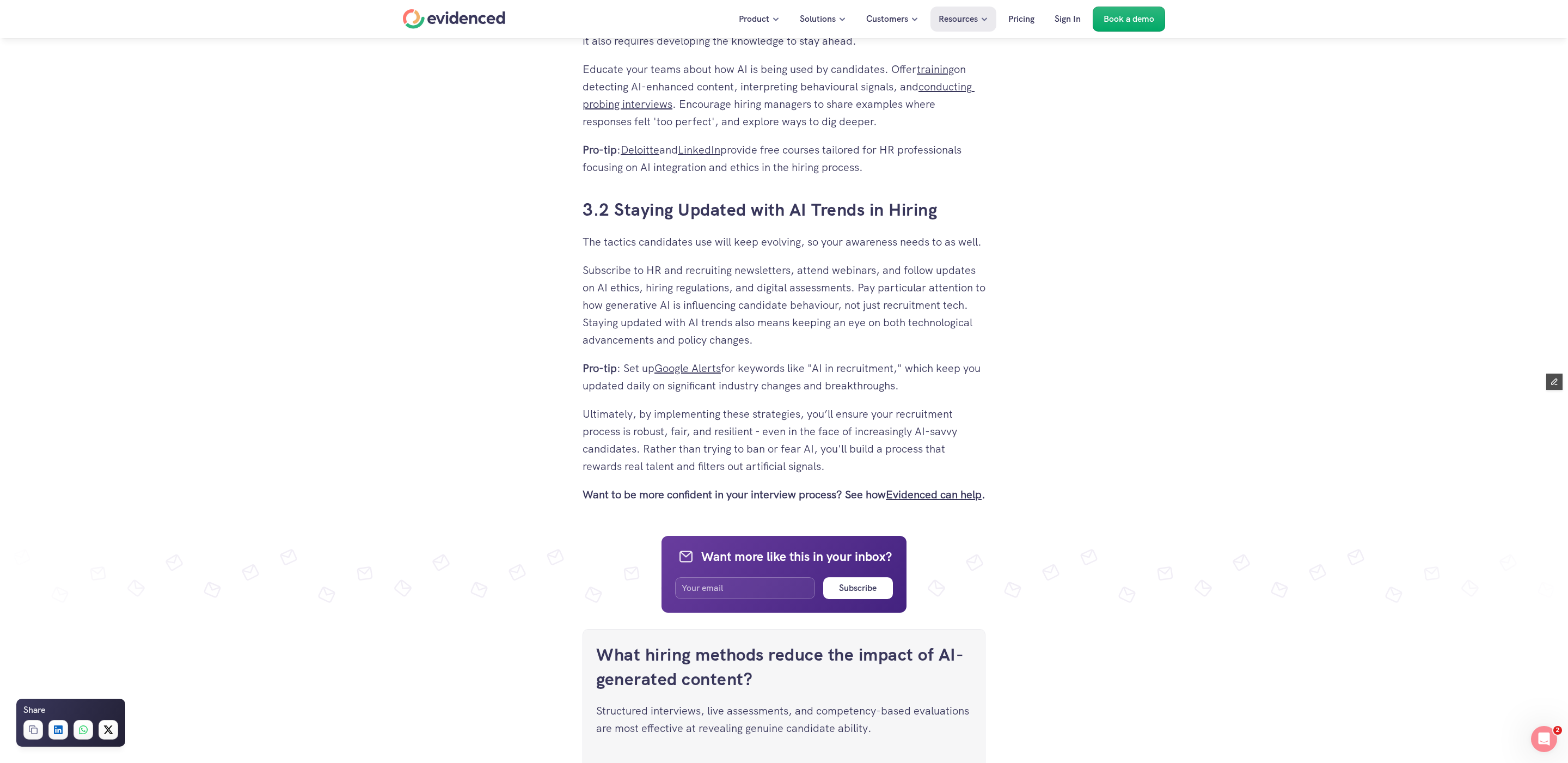
scroll to position [3009, 0]
drag, startPoint x: 576, startPoint y: 387, endPoint x: 844, endPoint y: 505, distance: 292.8
copy div "If you want to hire the right talent, the rise of AI in recruitment may leave y…"
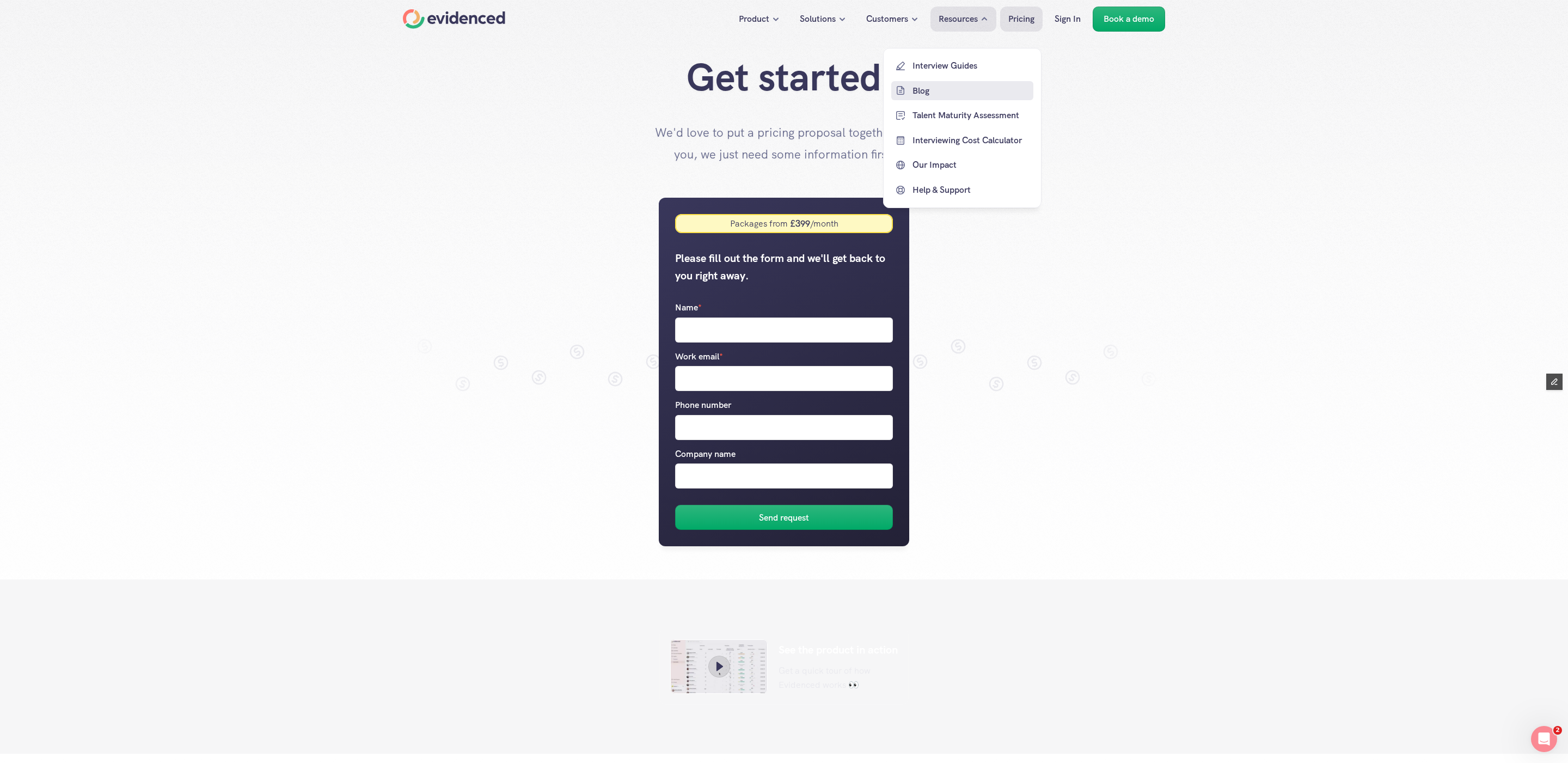
click at [918, 87] on p "Blog" at bounding box center [972, 90] width 118 height 14
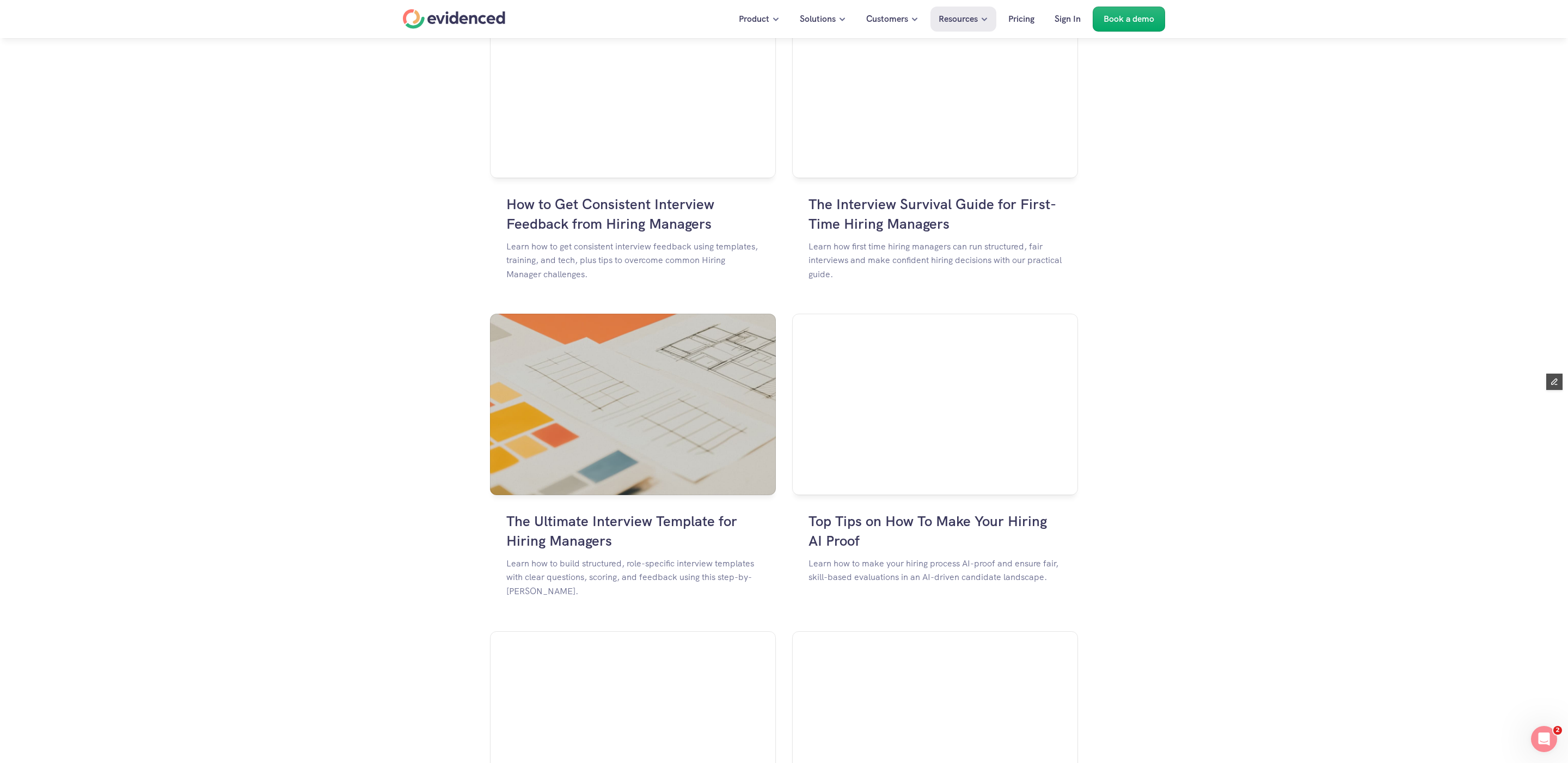
scroll to position [1080, 0]
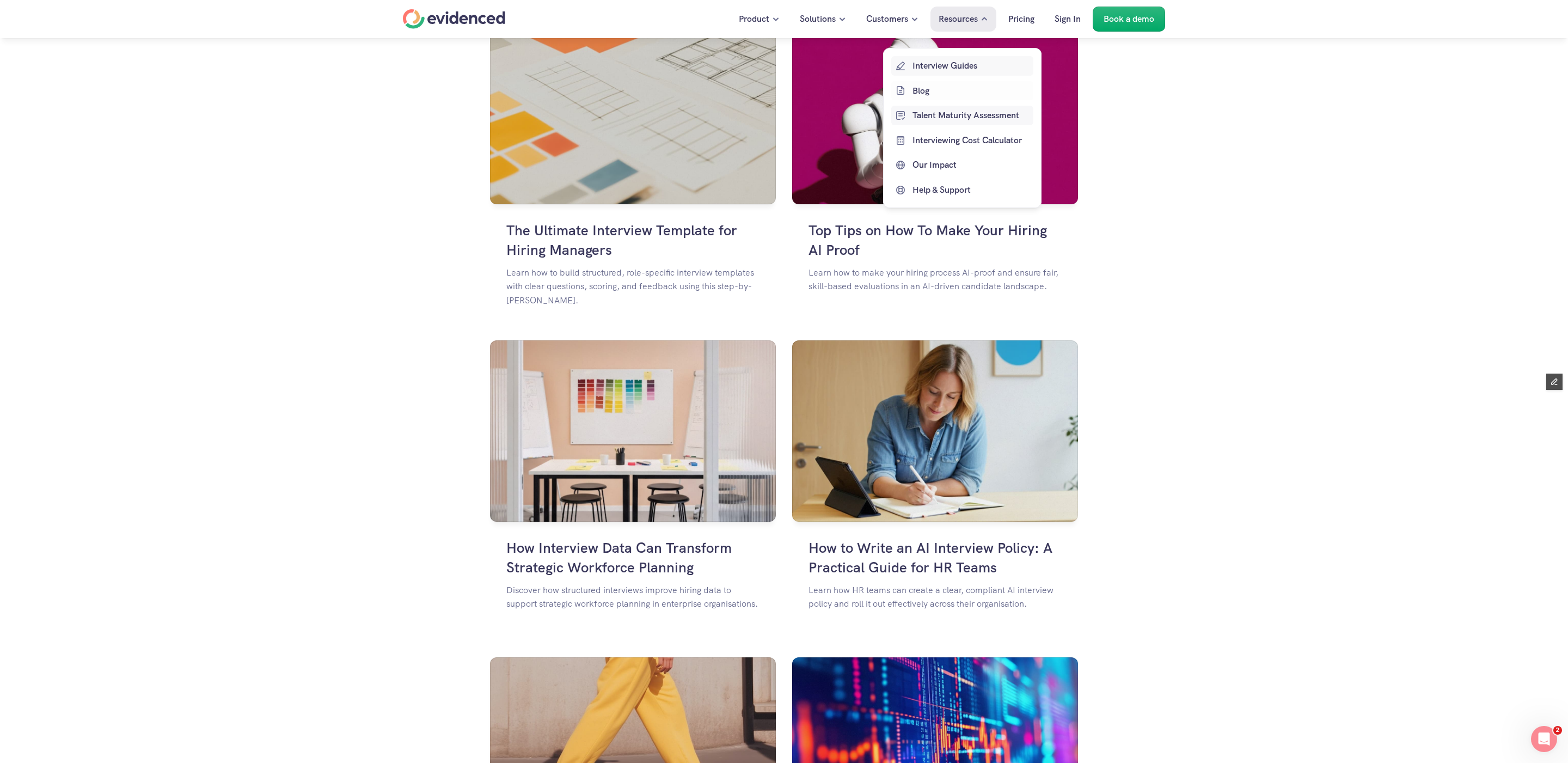
click at [926, 56] on link "Interview Guides" at bounding box center [963, 65] width 142 height 20
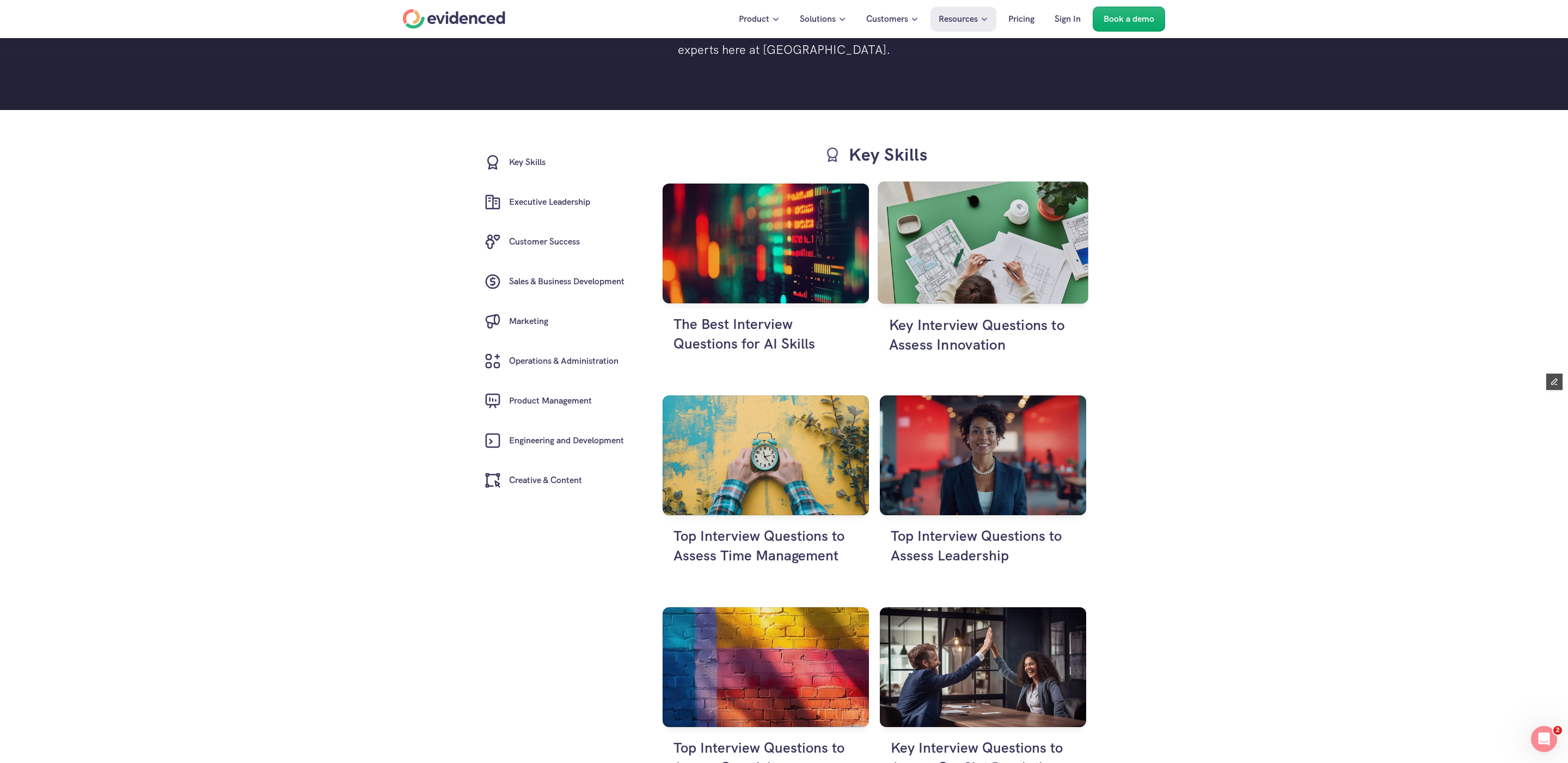
scroll to position [199, 0]
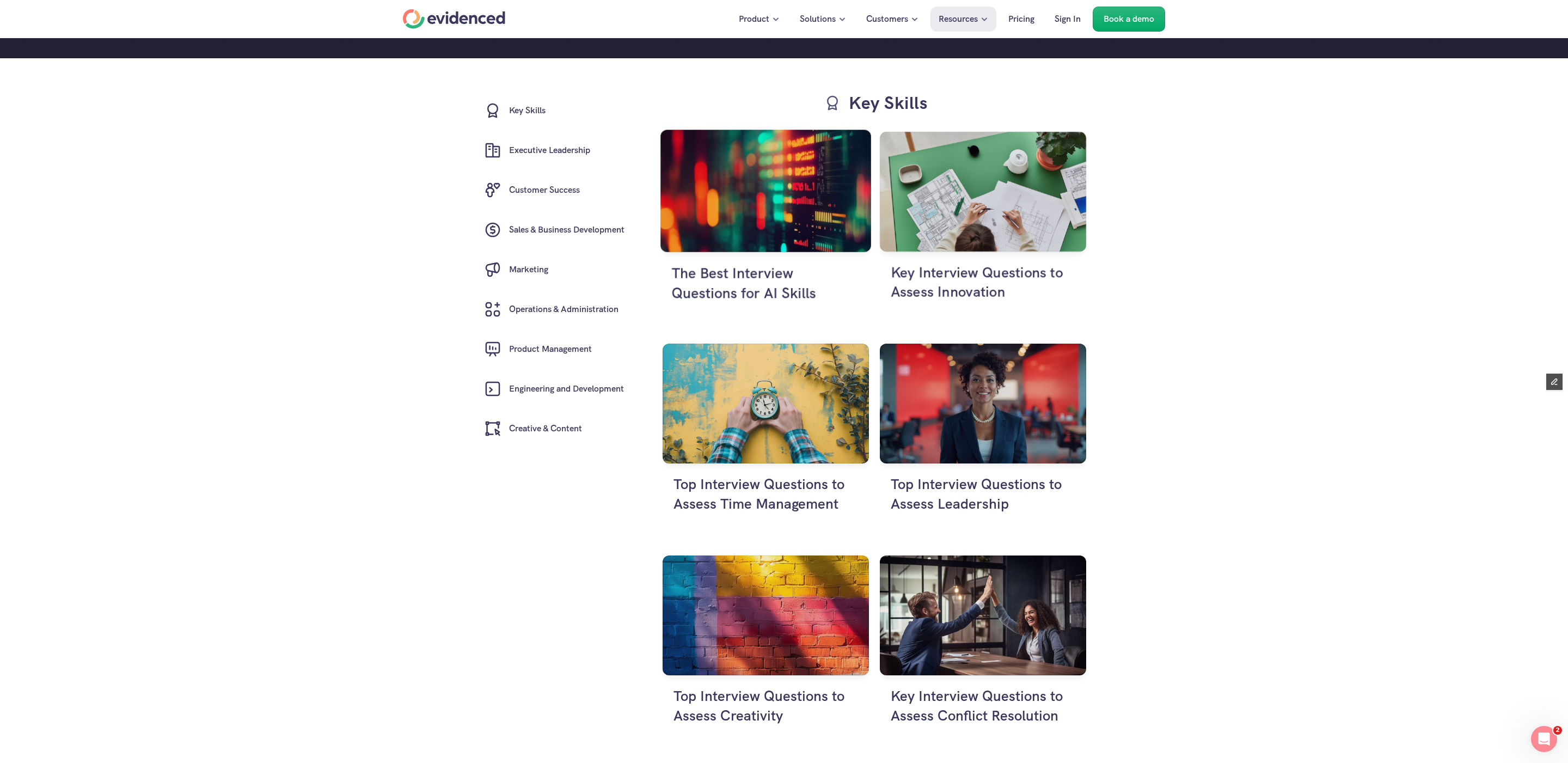
click at [727, 214] on img at bounding box center [766, 190] width 211 height 122
